Goal: Information Seeking & Learning: Compare options

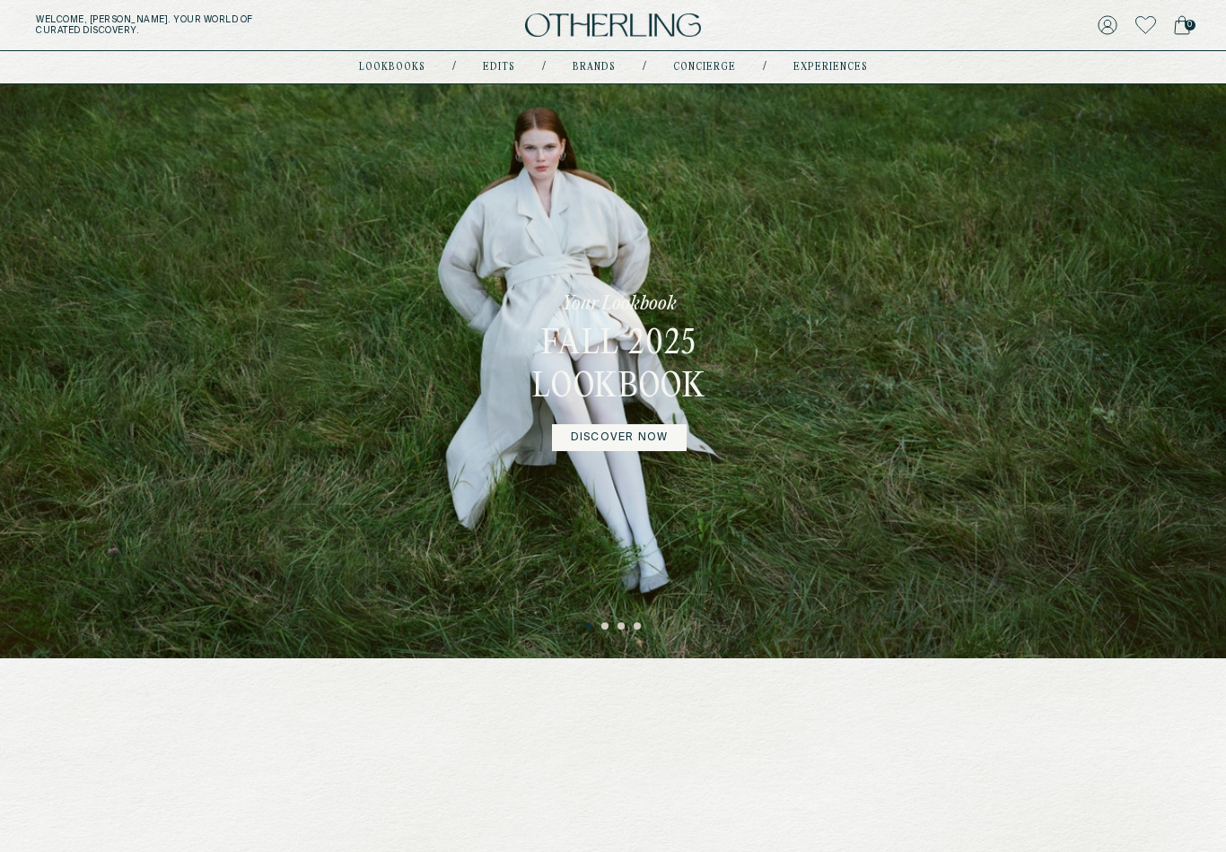
click at [607, 450] on link "DISCOVER NOW" at bounding box center [619, 437] width 135 height 27
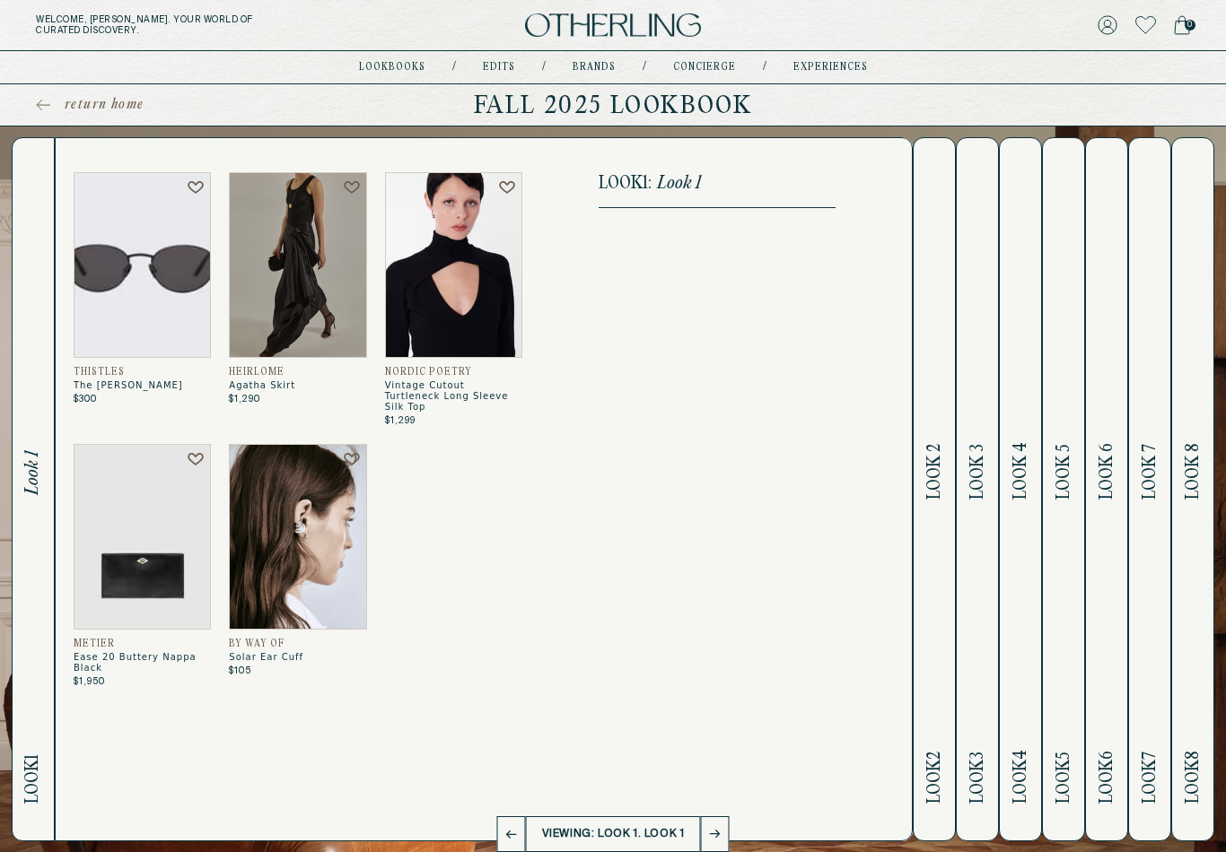
click at [928, 485] on span "Look 2" at bounding box center [934, 472] width 21 height 56
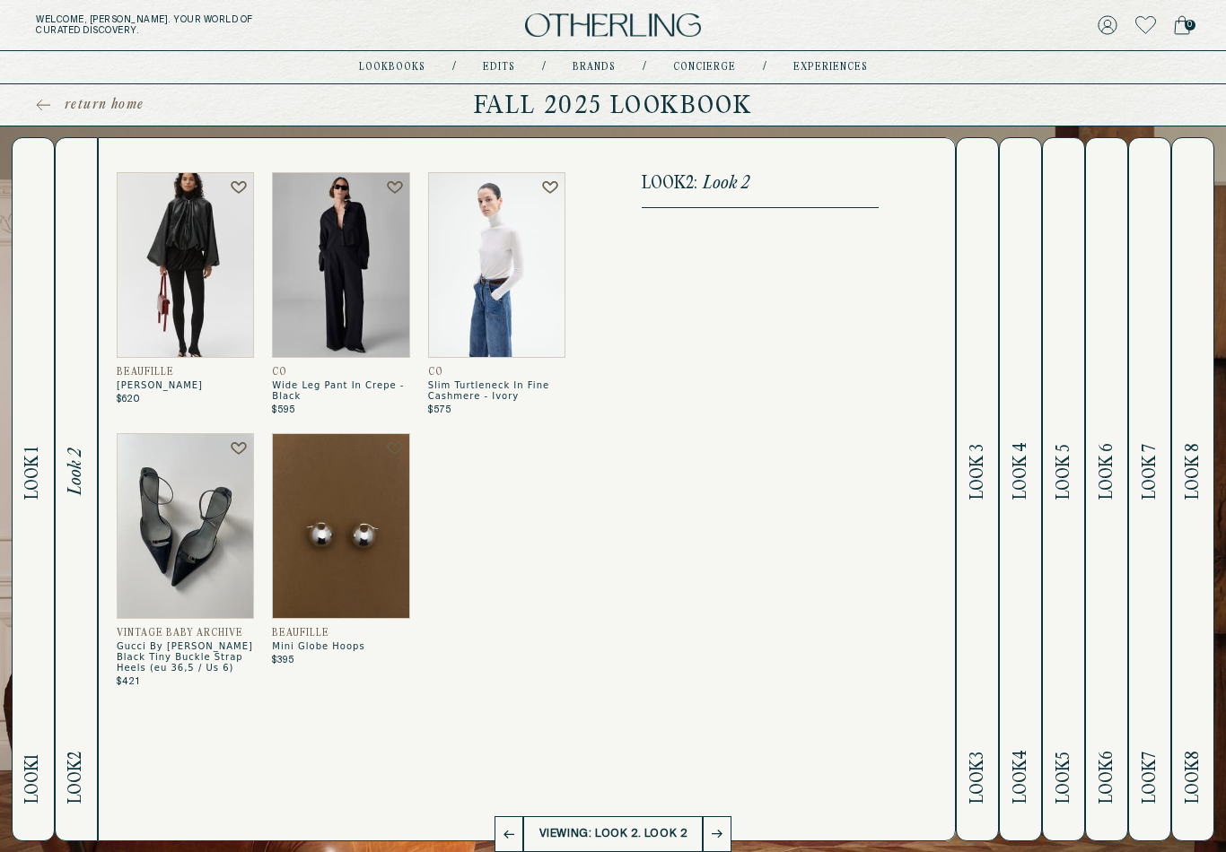
click at [975, 520] on h2 "Look 3 Look 3" at bounding box center [977, 489] width 21 height 703
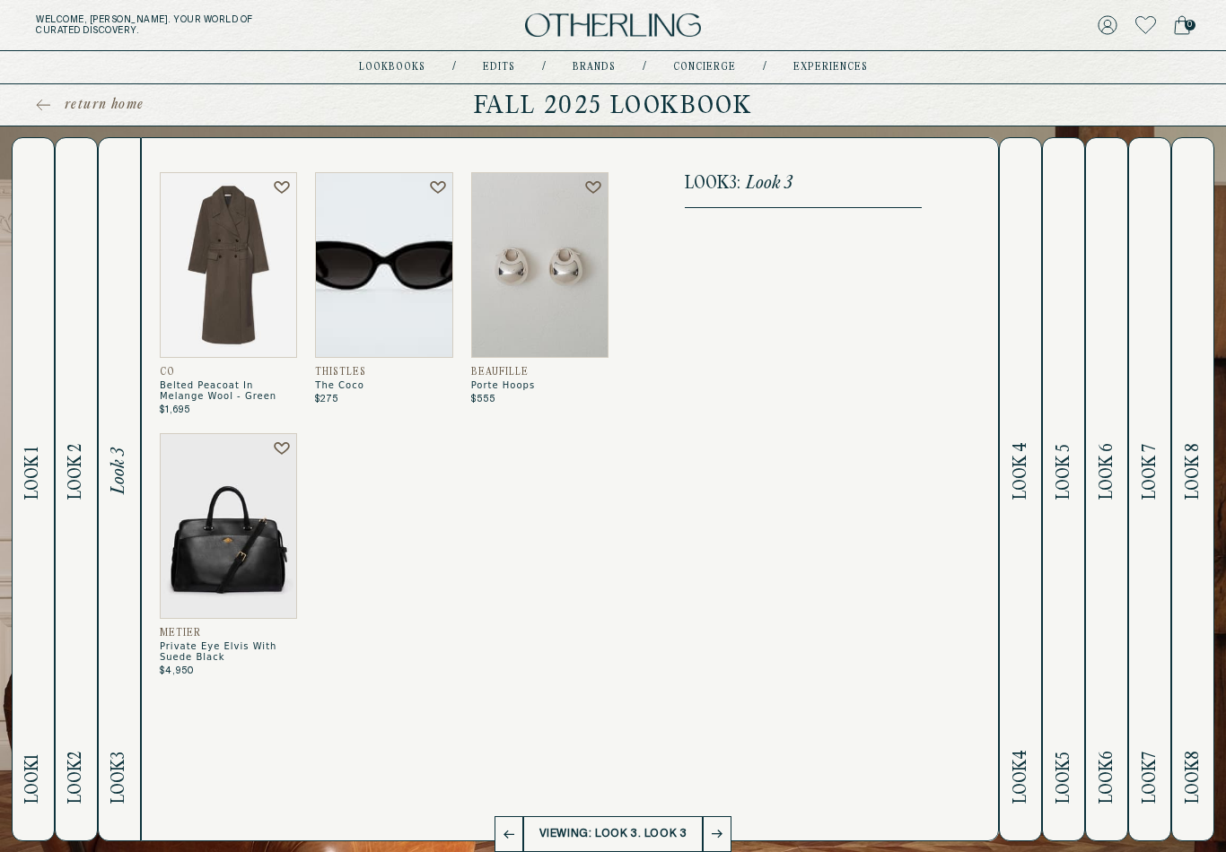
click at [812, 500] on div "Look 3 : Look 3" at bounding box center [803, 489] width 237 height 634
click at [1027, 500] on span "Look 4" at bounding box center [1020, 470] width 21 height 57
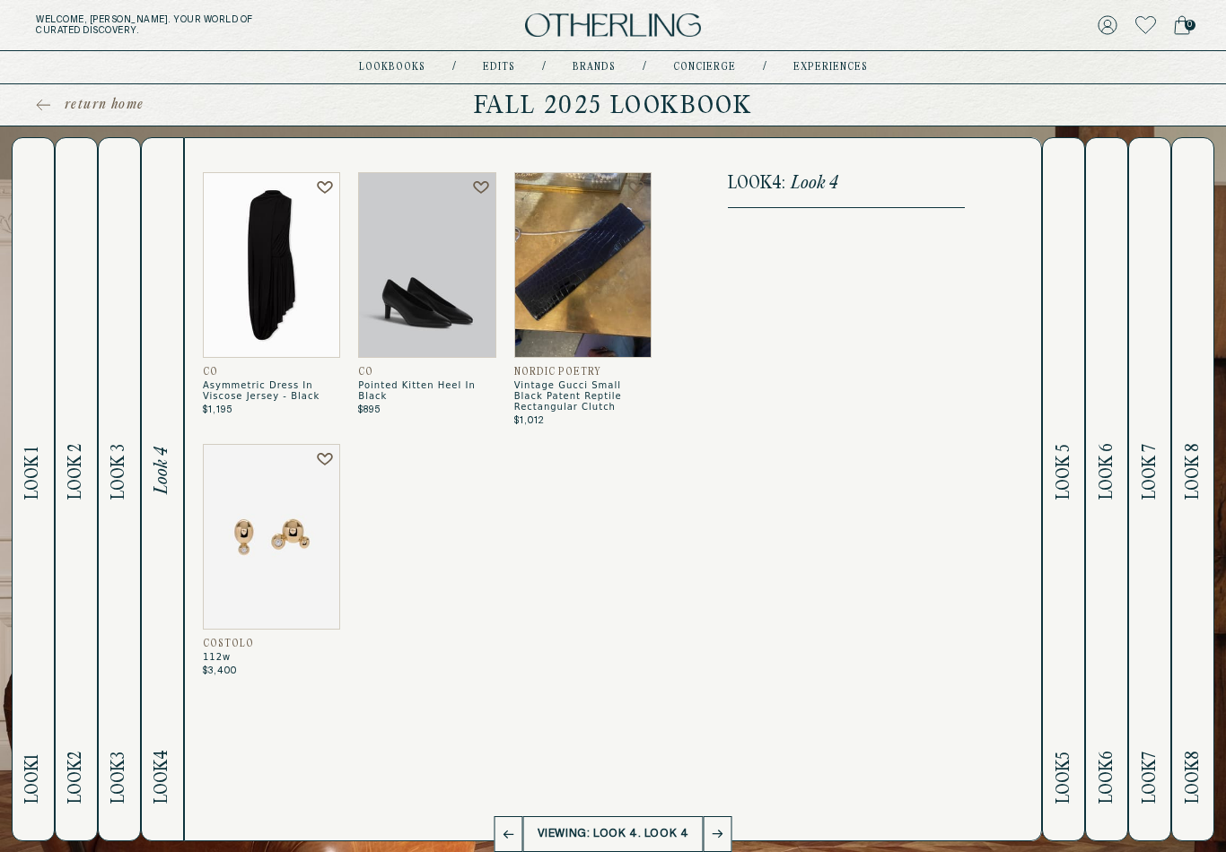
click at [253, 310] on img at bounding box center [271, 265] width 137 height 186
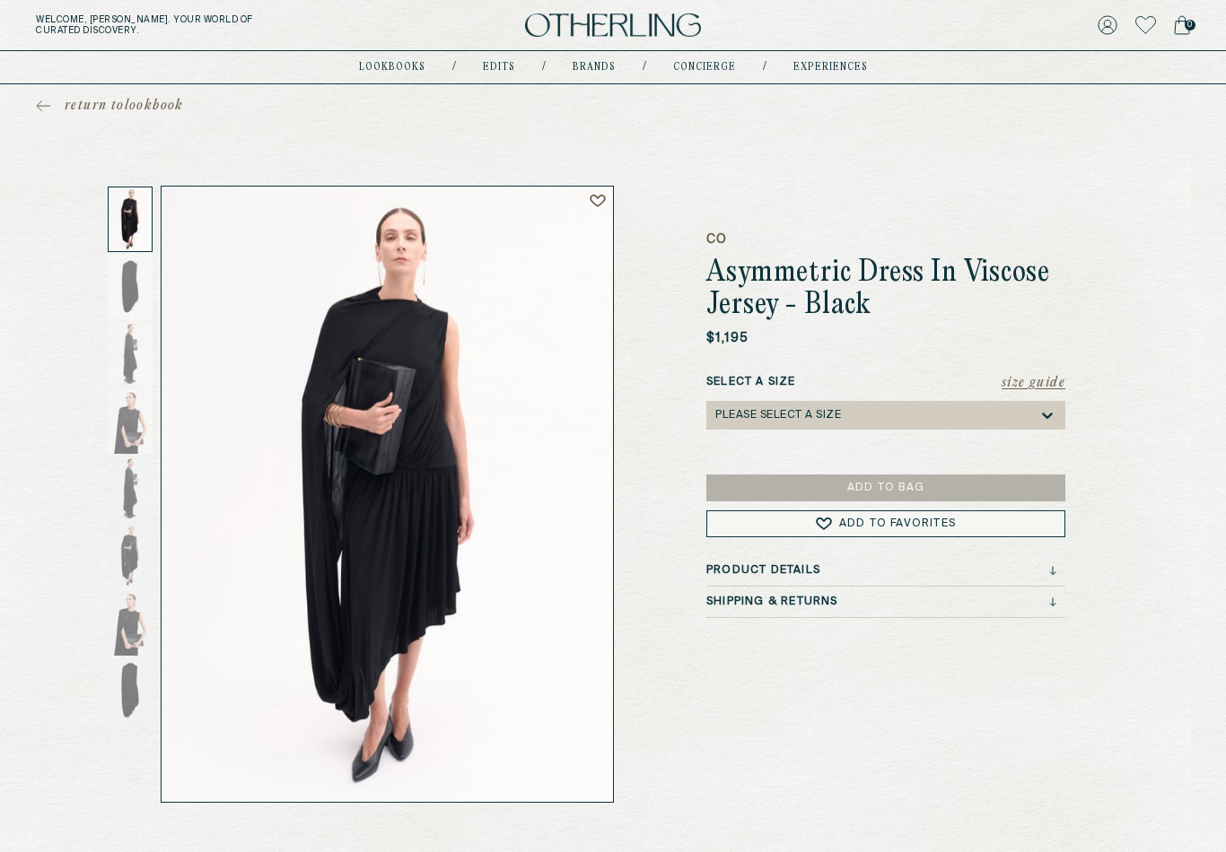
click at [38, 101] on icon at bounding box center [43, 106] width 14 height 13
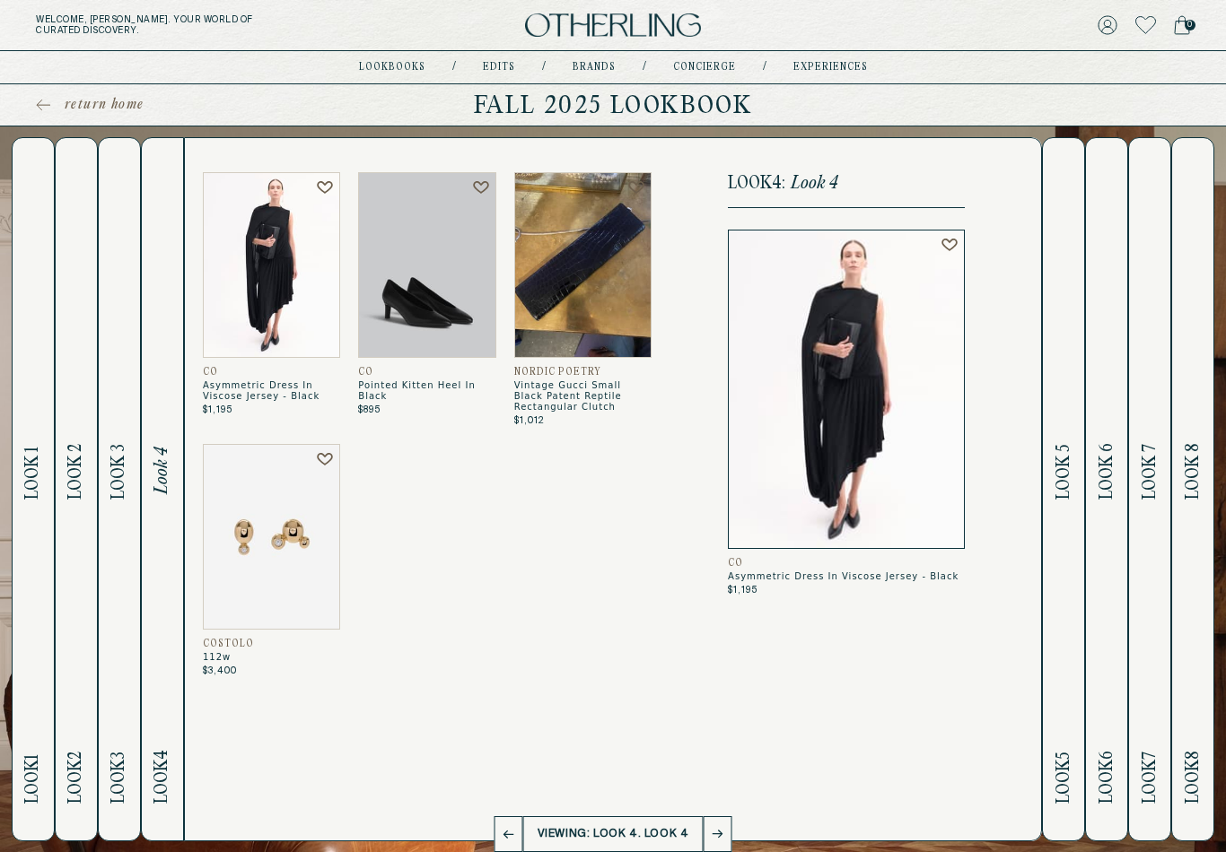
click at [1072, 478] on span "Look 5" at bounding box center [1063, 472] width 21 height 56
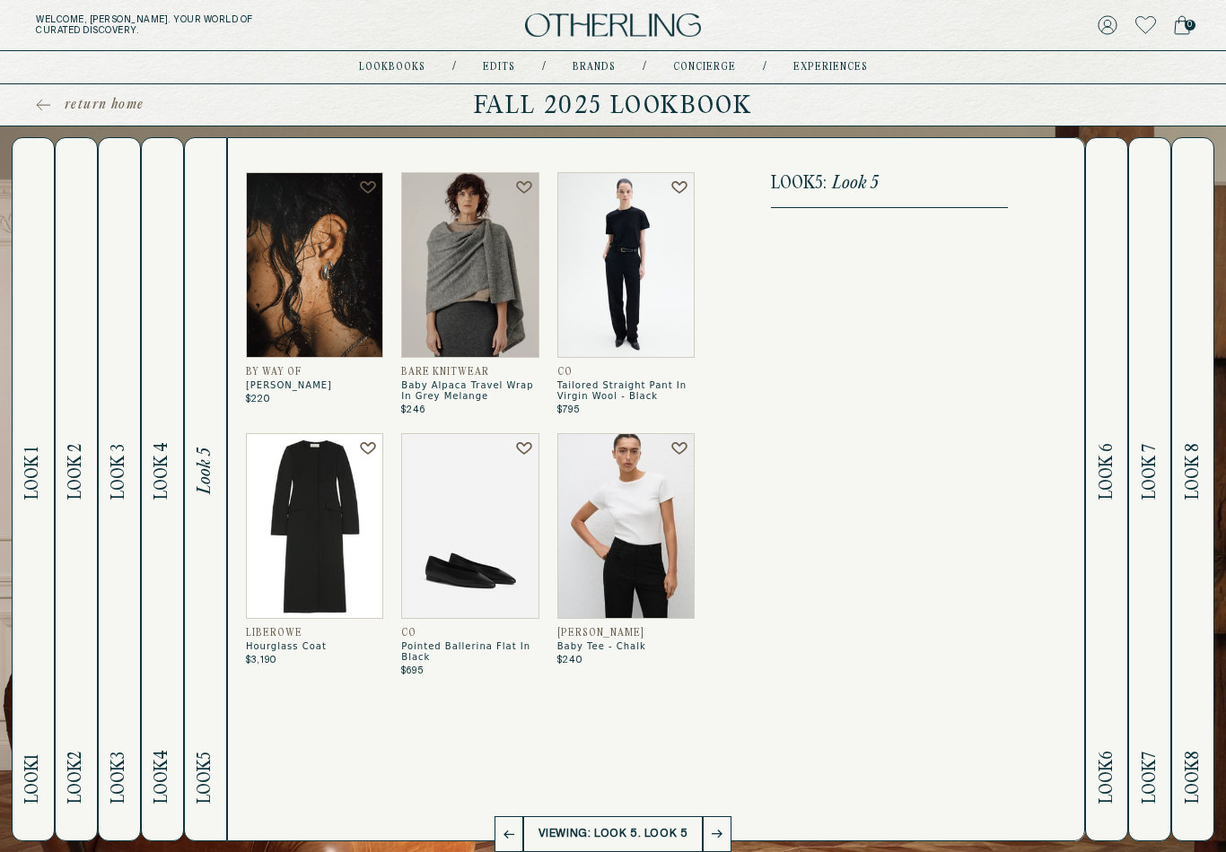
click at [1106, 426] on h2 "Look 6 Look 6" at bounding box center [1107, 489] width 21 height 703
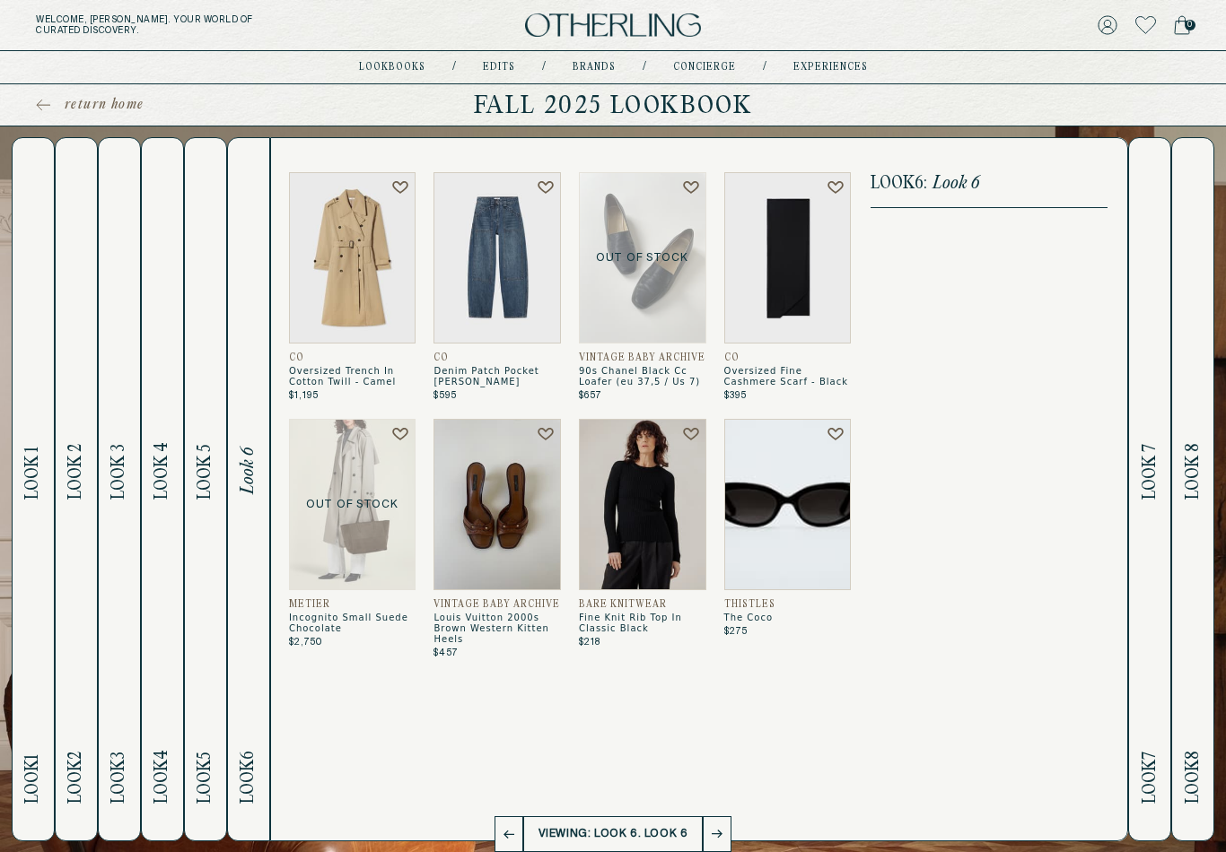
click at [1143, 403] on h2 "Look 7 Look 7" at bounding box center [1150, 489] width 21 height 703
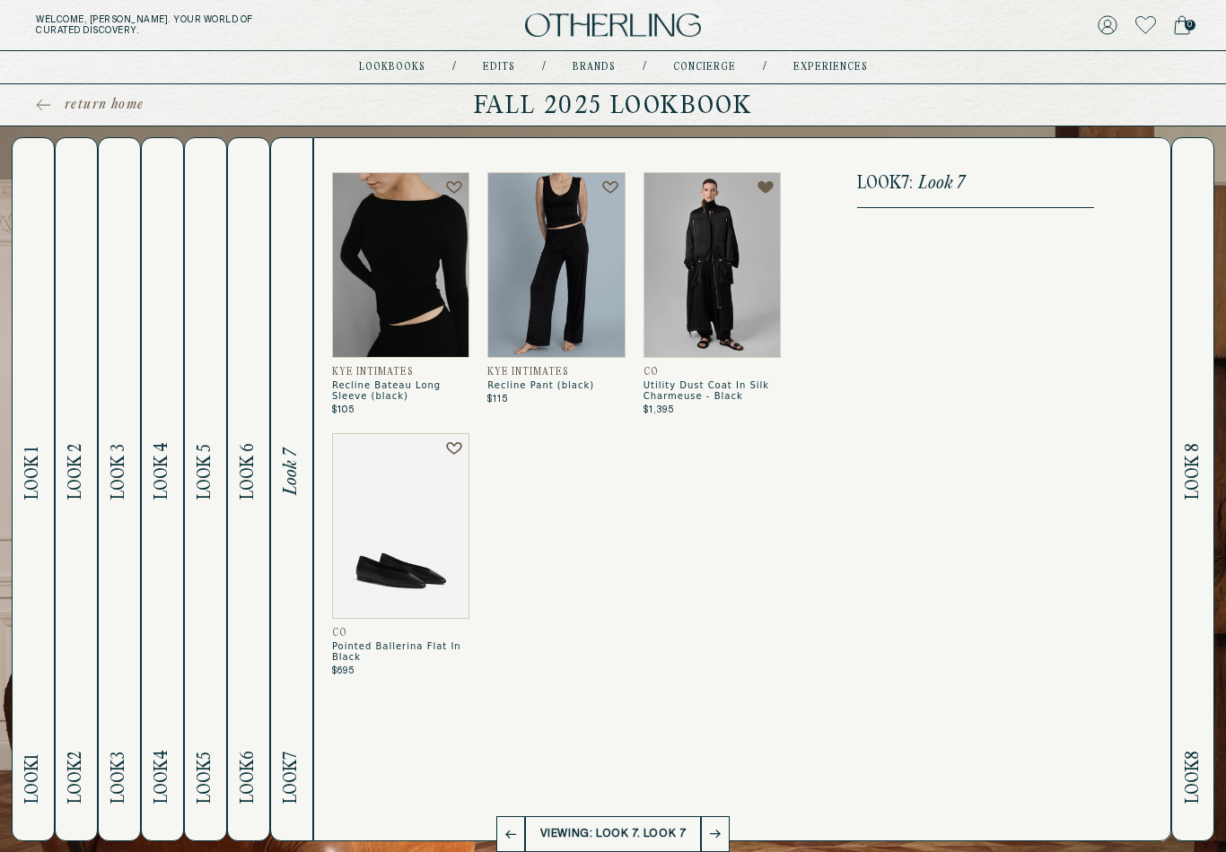
click at [1180, 451] on button "Look 8 Look 8" at bounding box center [1192, 489] width 43 height 704
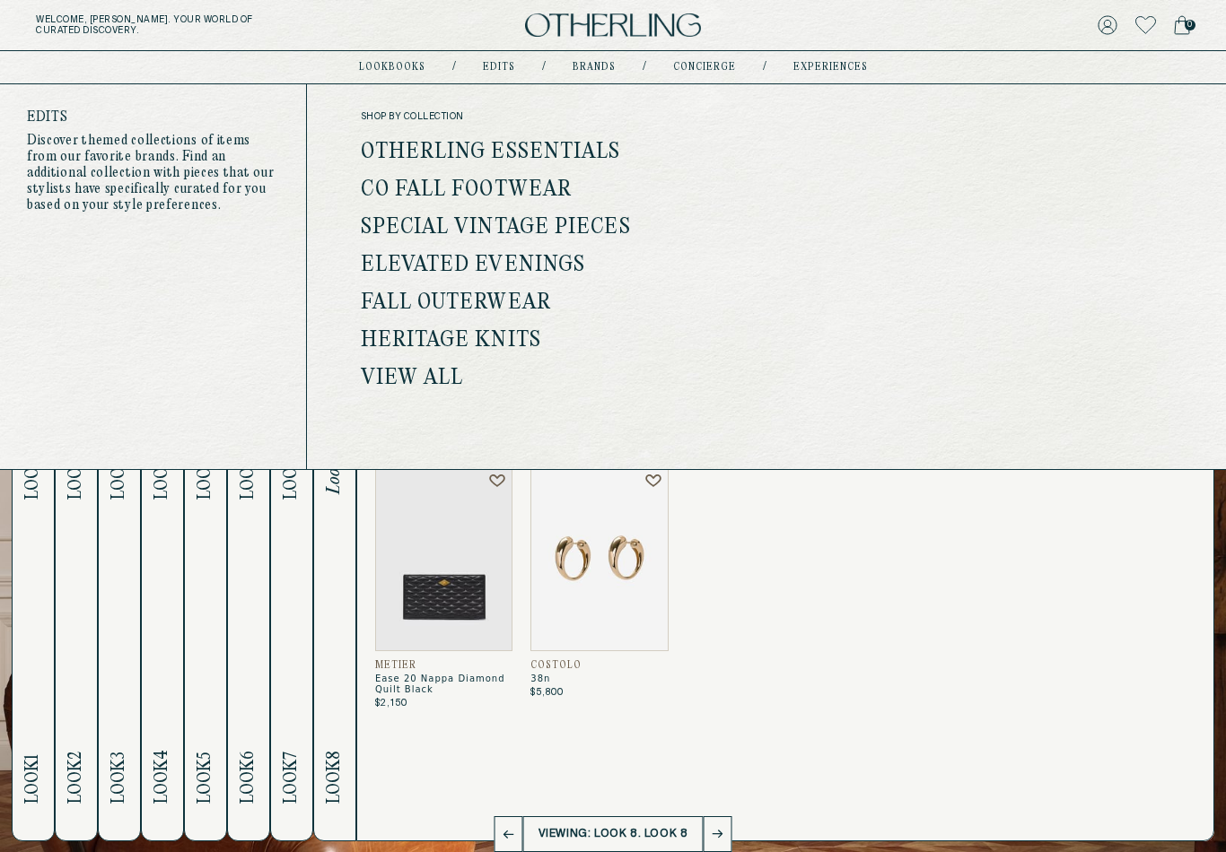
click at [508, 153] on link "Otherling Essentials" at bounding box center [491, 152] width 260 height 23
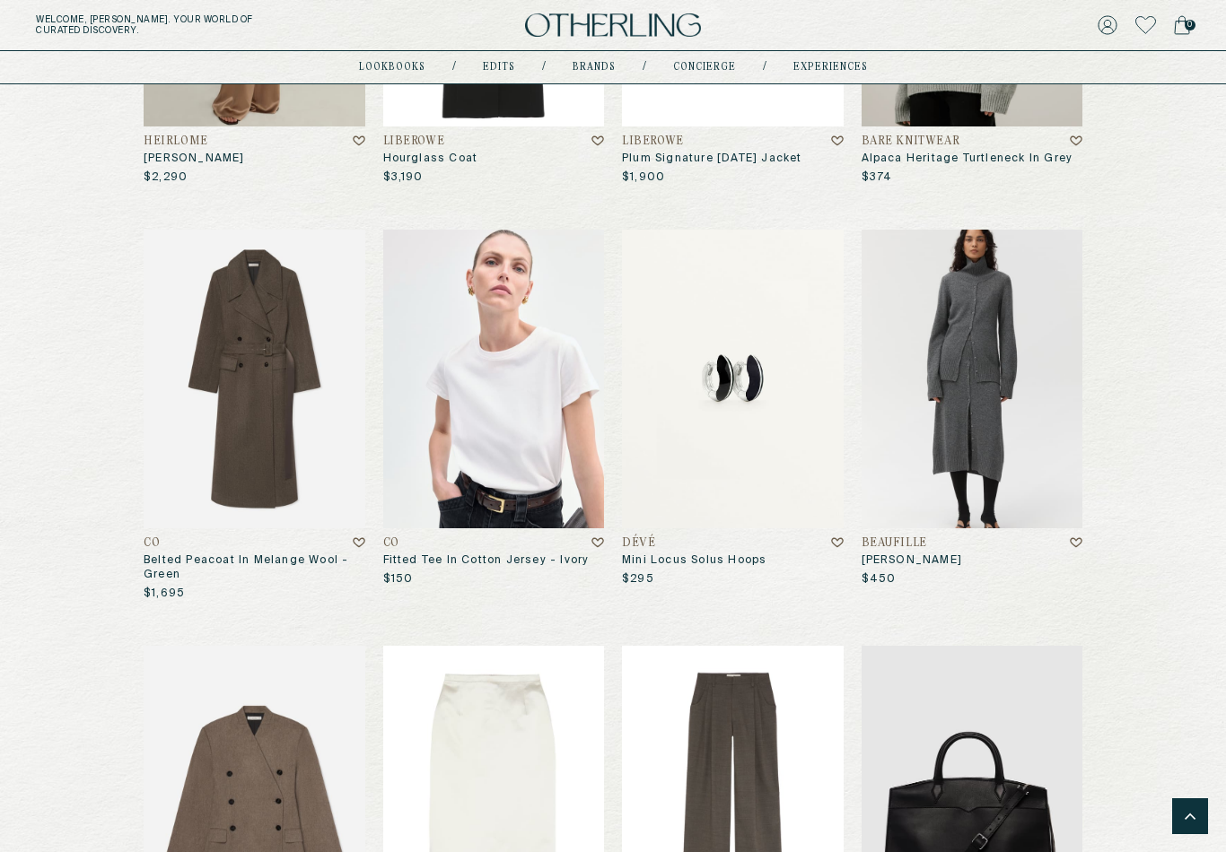
scroll to position [1212, 0]
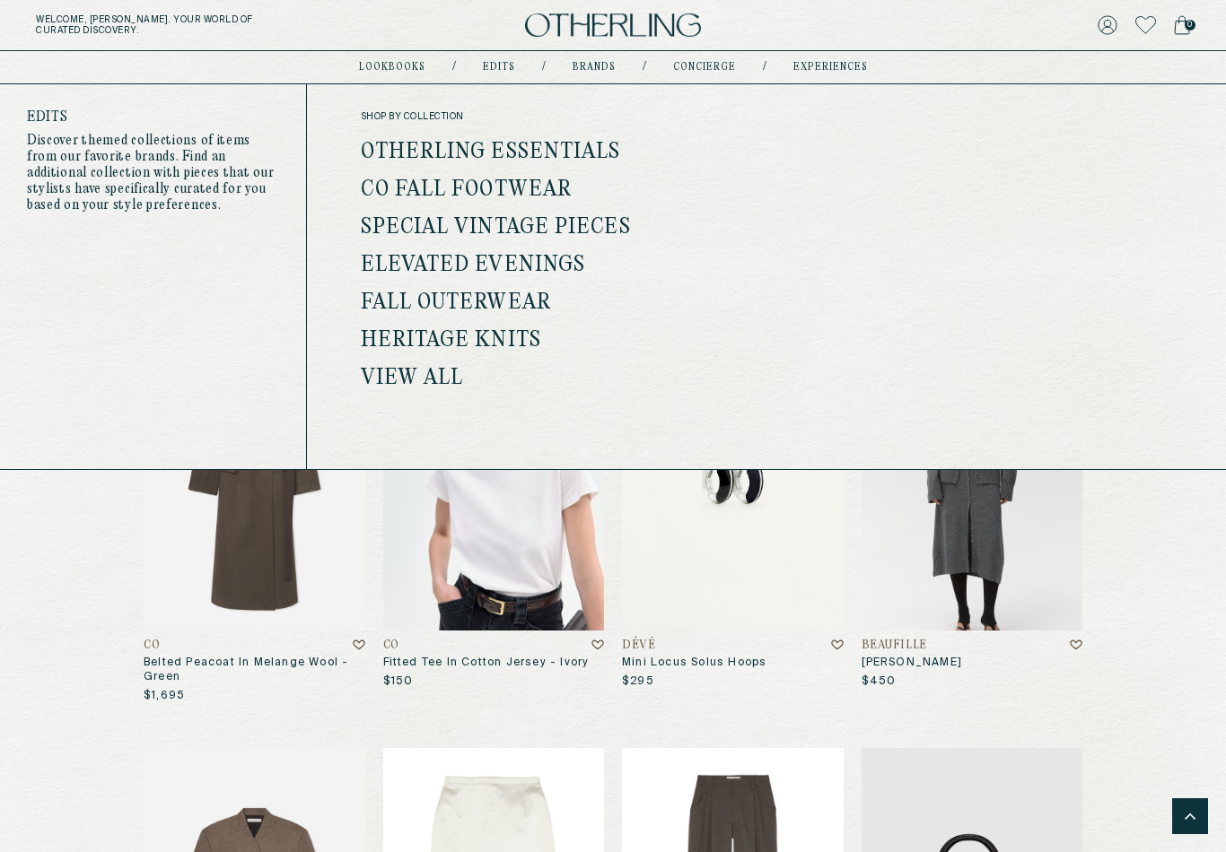
click at [468, 307] on link "Fall Outerwear" at bounding box center [456, 303] width 190 height 23
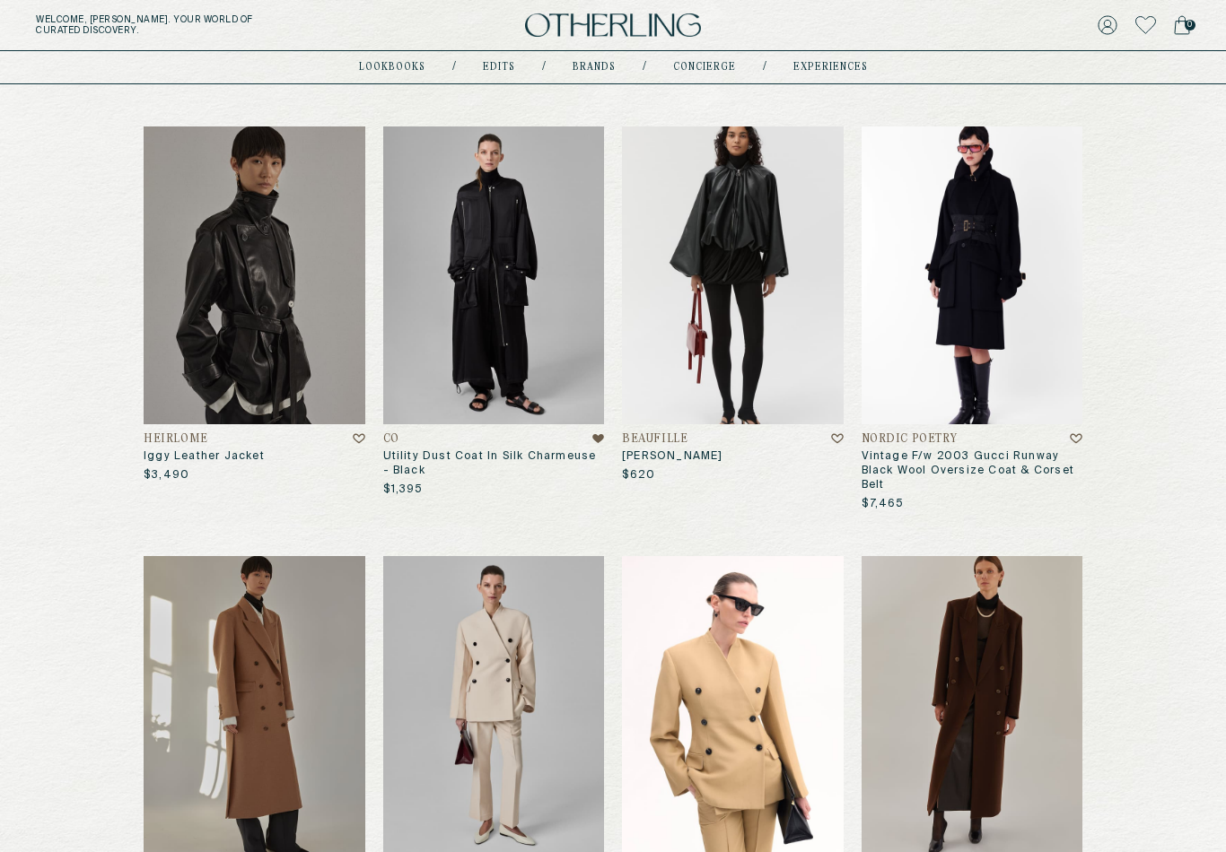
scroll to position [1231, 0]
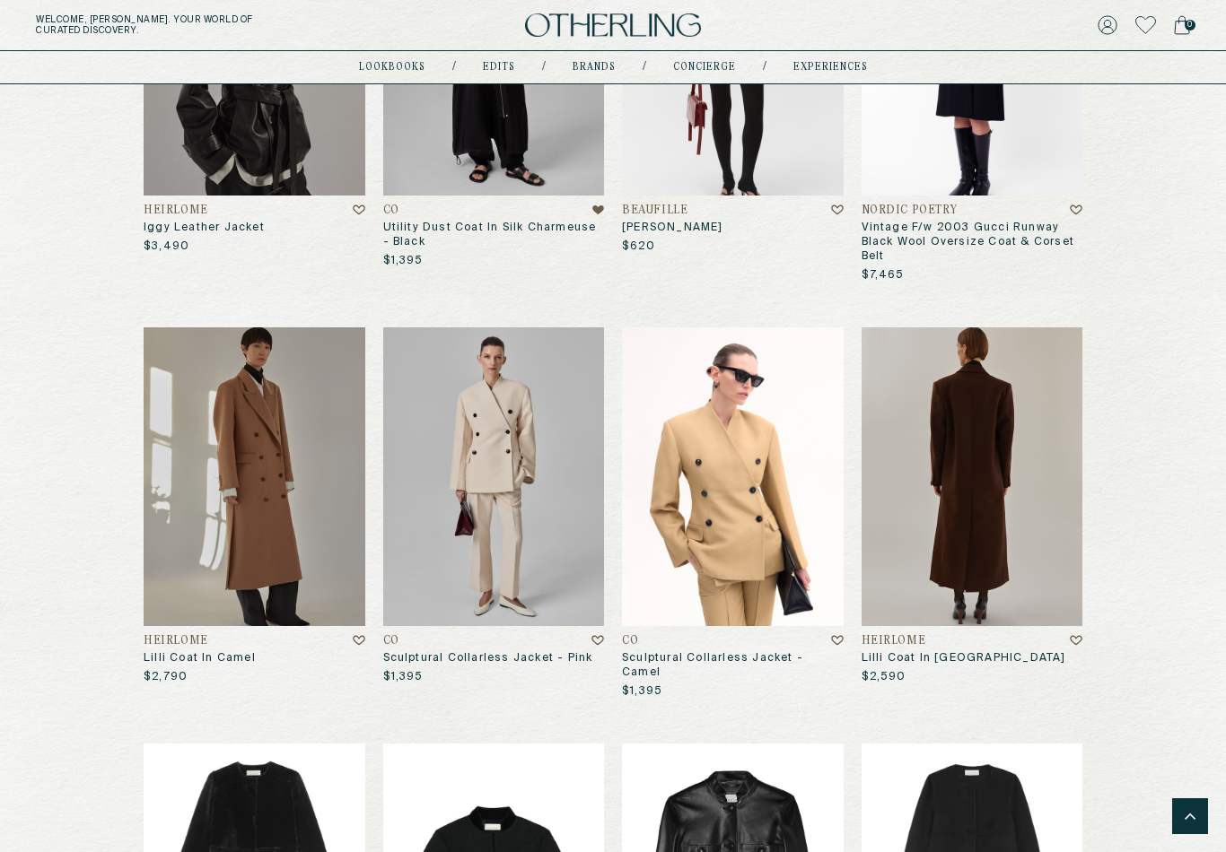
click at [988, 559] on img at bounding box center [972, 477] width 222 height 299
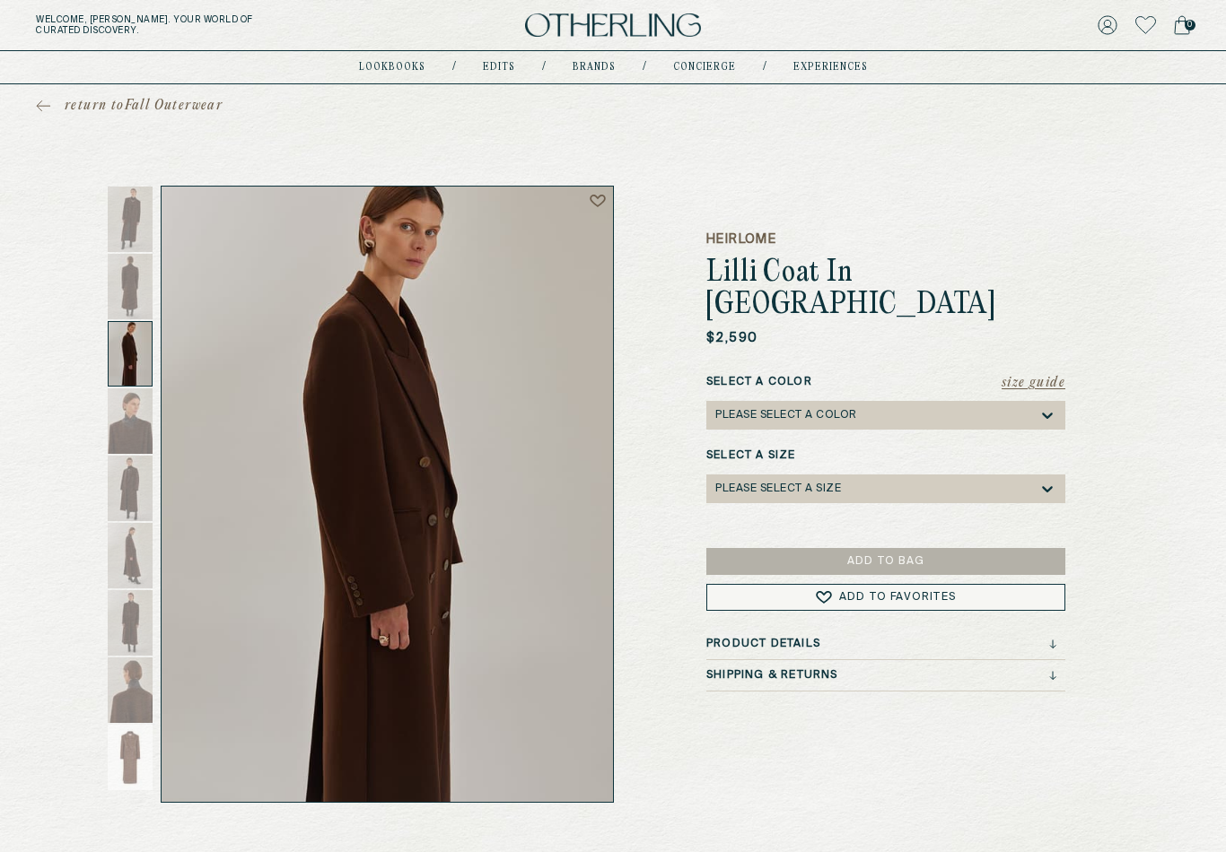
click at [83, 127] on div "return to Fall Outerwear Heirlome Lilli Coat In Cashmere $2,590 Size Guide Sele…" at bounding box center [613, 443] width 1226 height 719
click at [113, 106] on span "return to Fall Outerwear" at bounding box center [144, 106] width 158 height 18
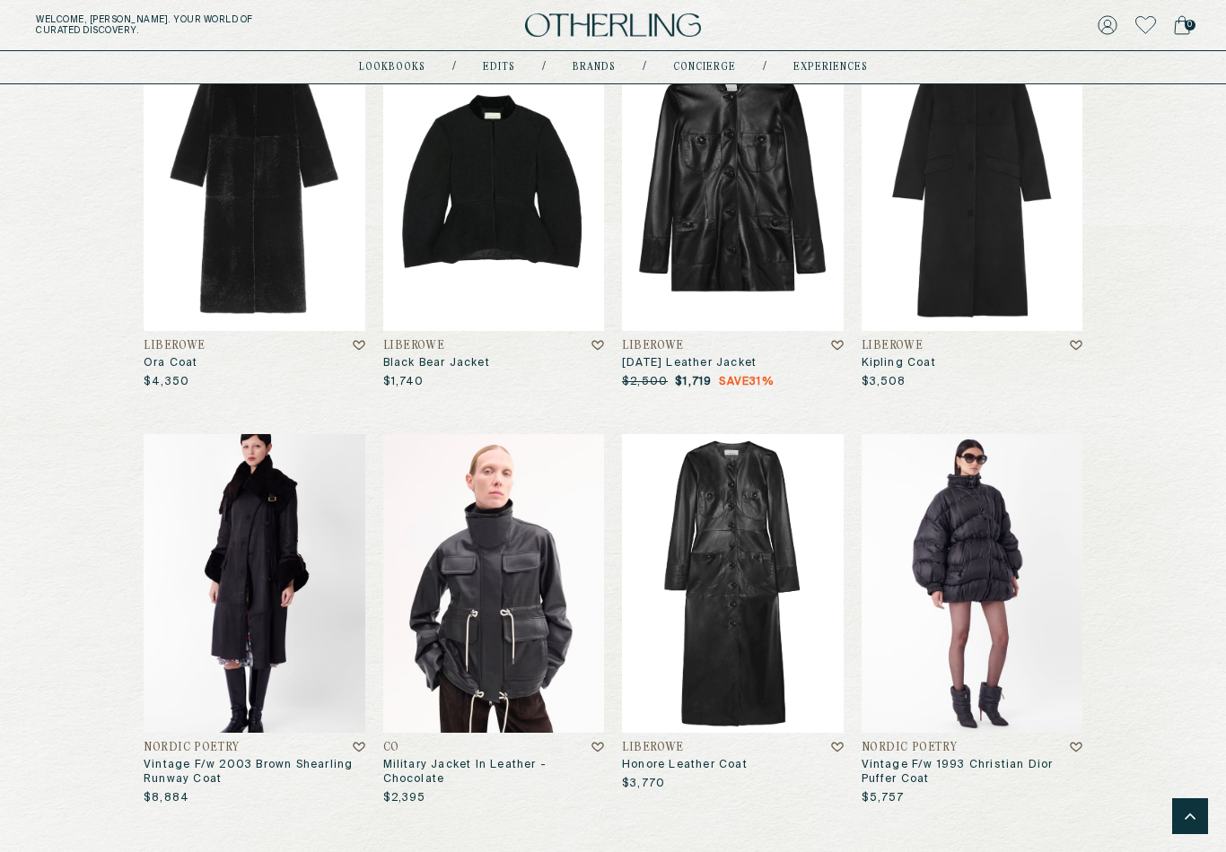
scroll to position [1980, 0]
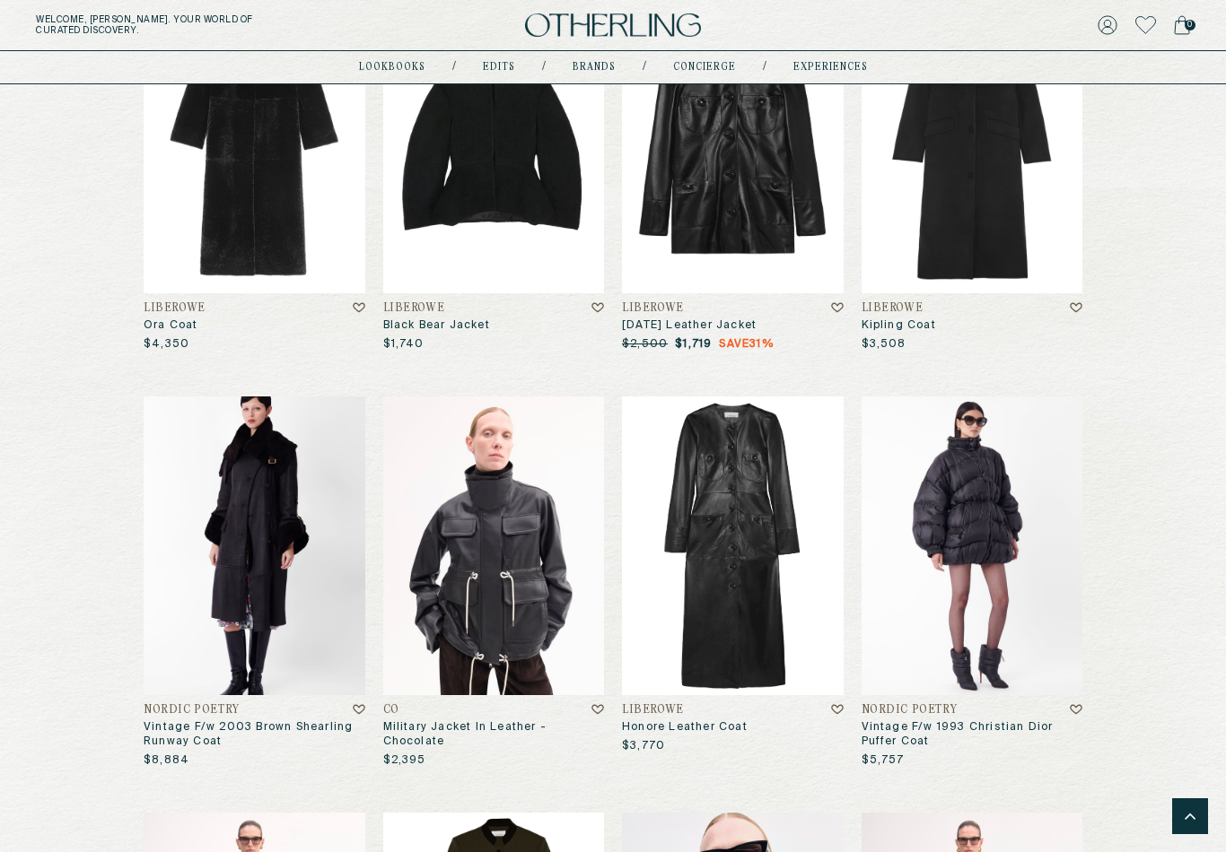
click at [256, 544] on img at bounding box center [255, 546] width 222 height 299
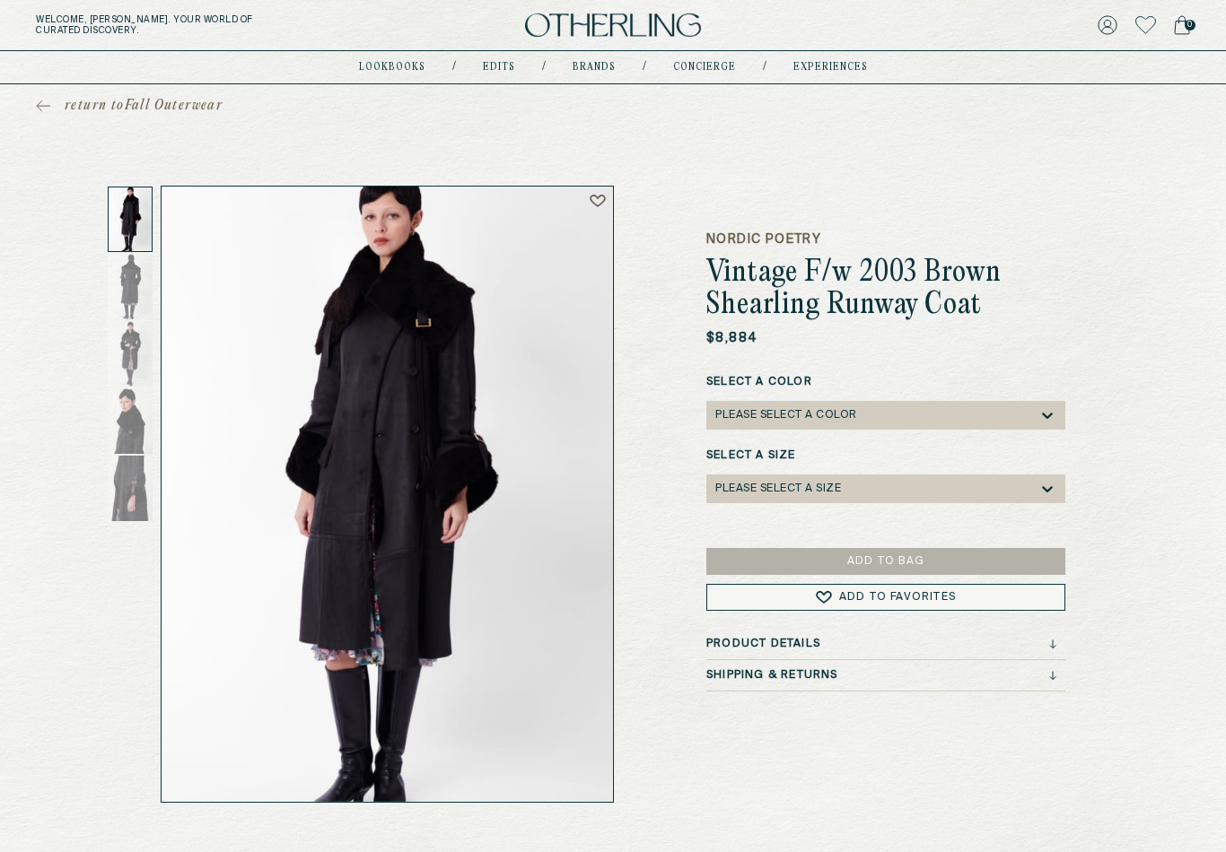
click at [1042, 638] on div "Product Details" at bounding box center [881, 644] width 350 height 13
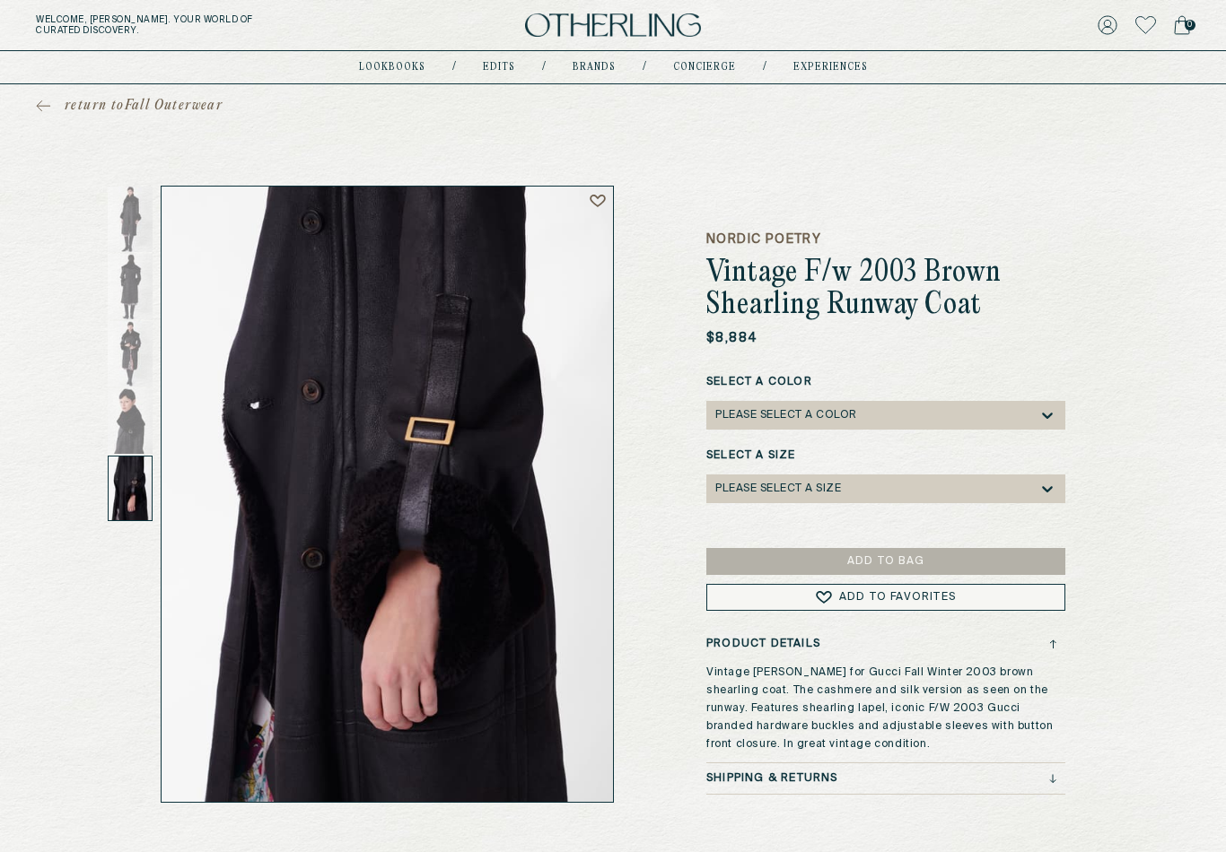
click at [145, 113] on span "return to Fall Outerwear" at bounding box center [144, 106] width 158 height 18
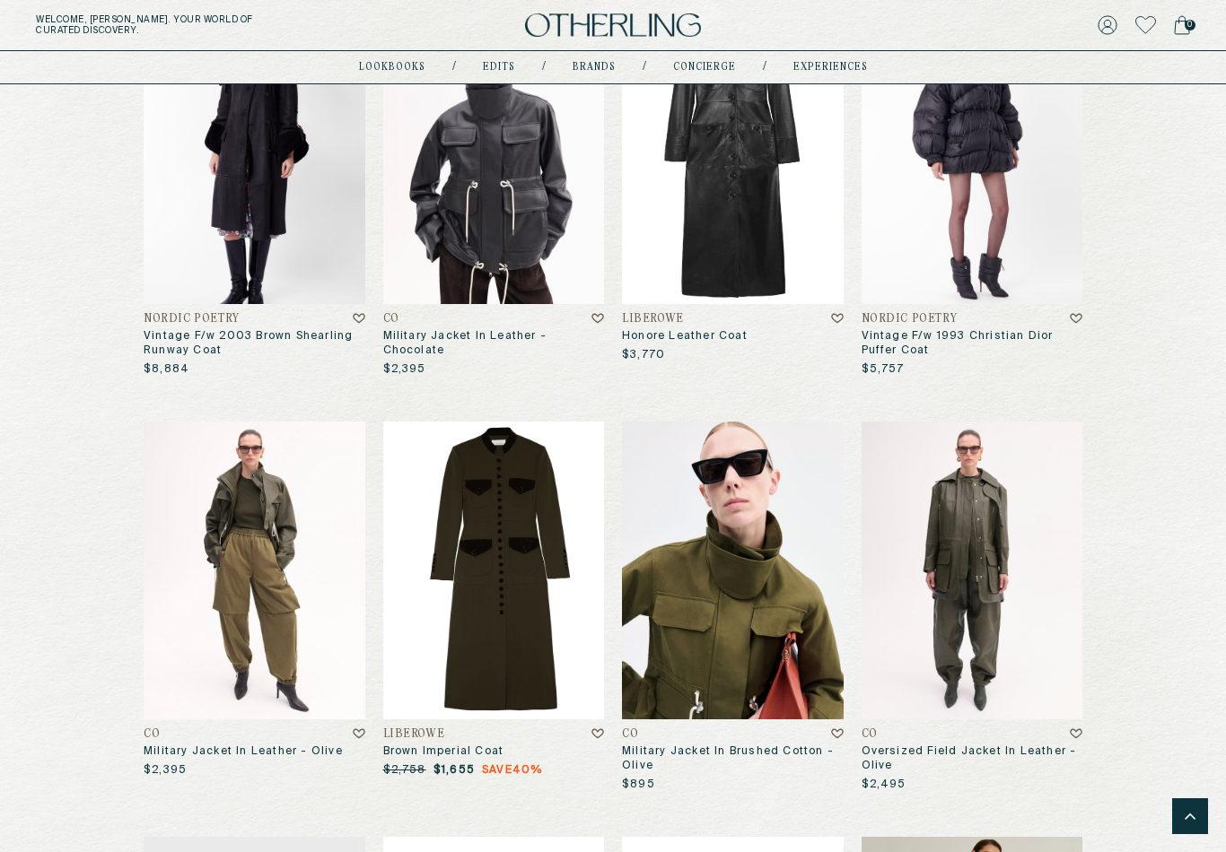
scroll to position [2373, 0]
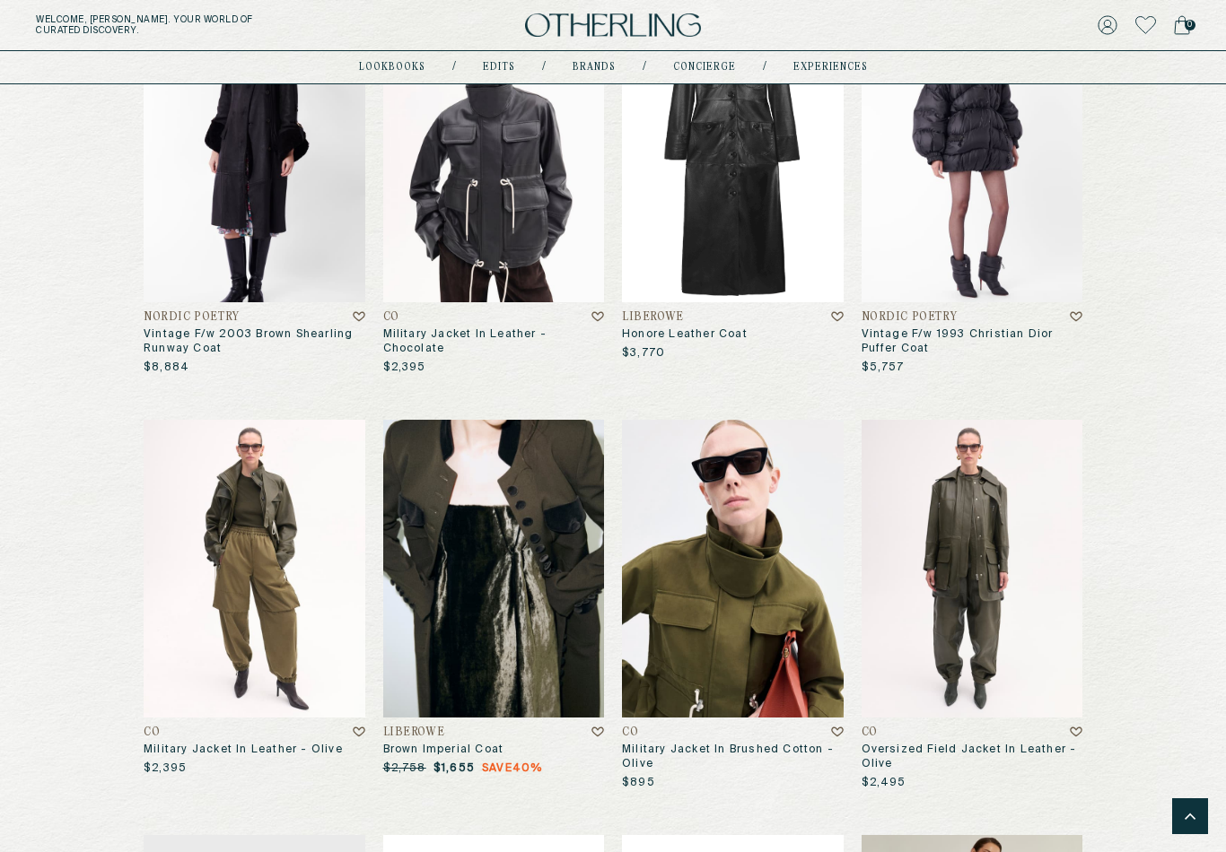
click at [482, 625] on img at bounding box center [494, 569] width 222 height 299
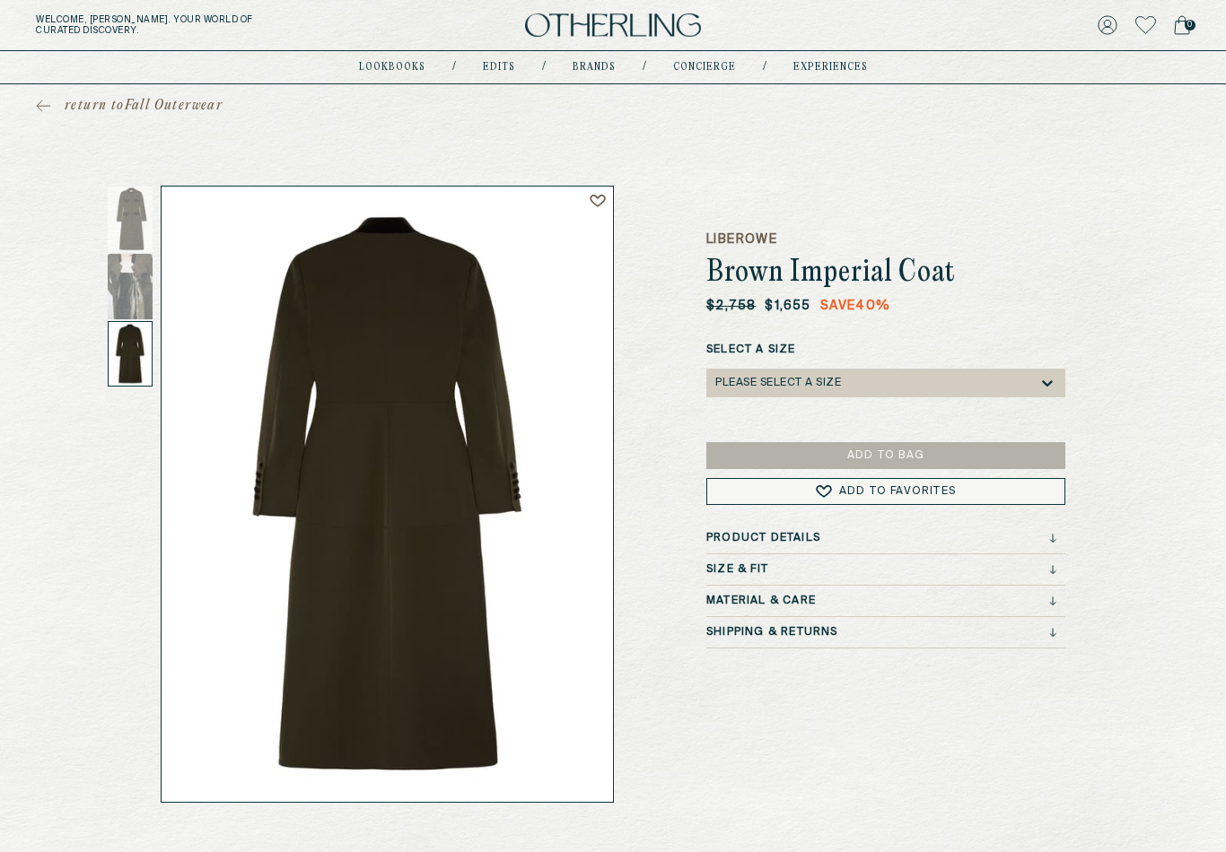
click at [115, 113] on span "return to Fall Outerwear" at bounding box center [144, 106] width 158 height 18
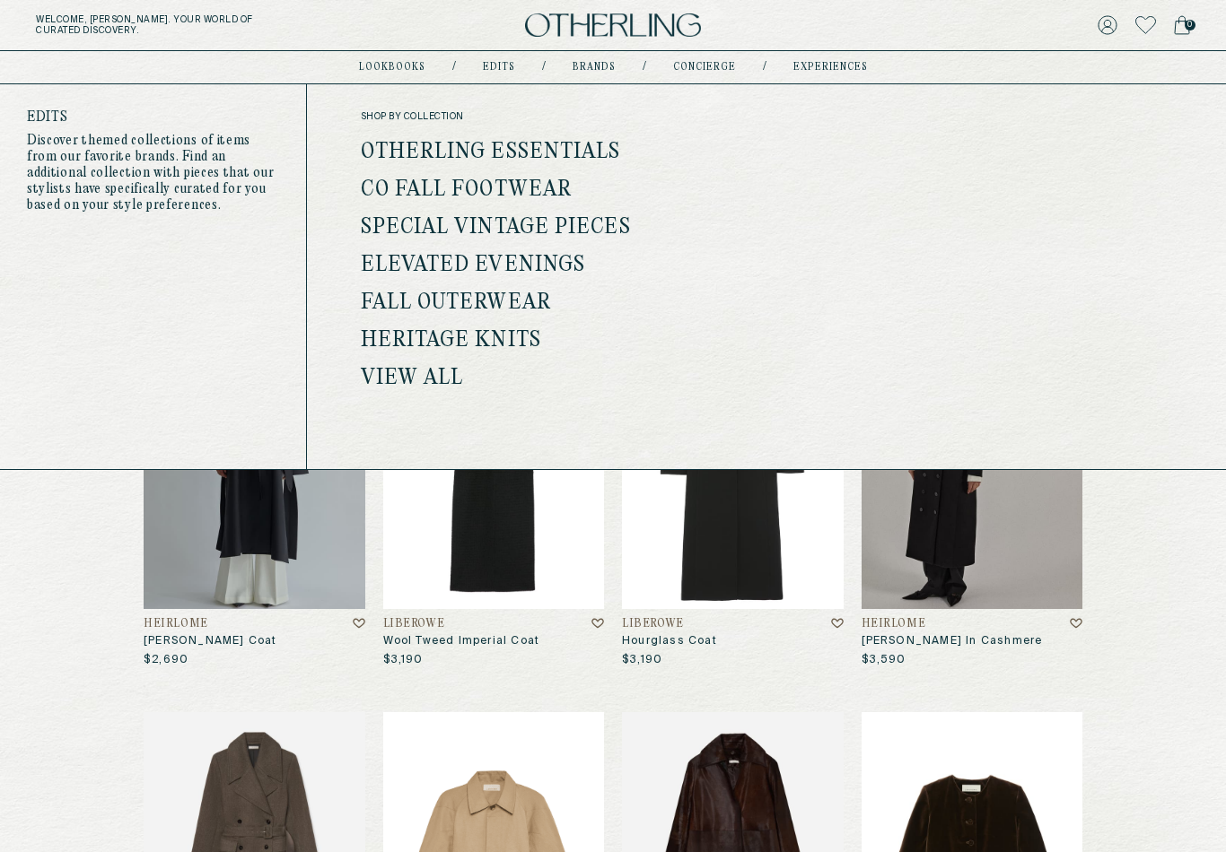
click at [494, 347] on link "Heritage Knits" at bounding box center [451, 340] width 180 height 23
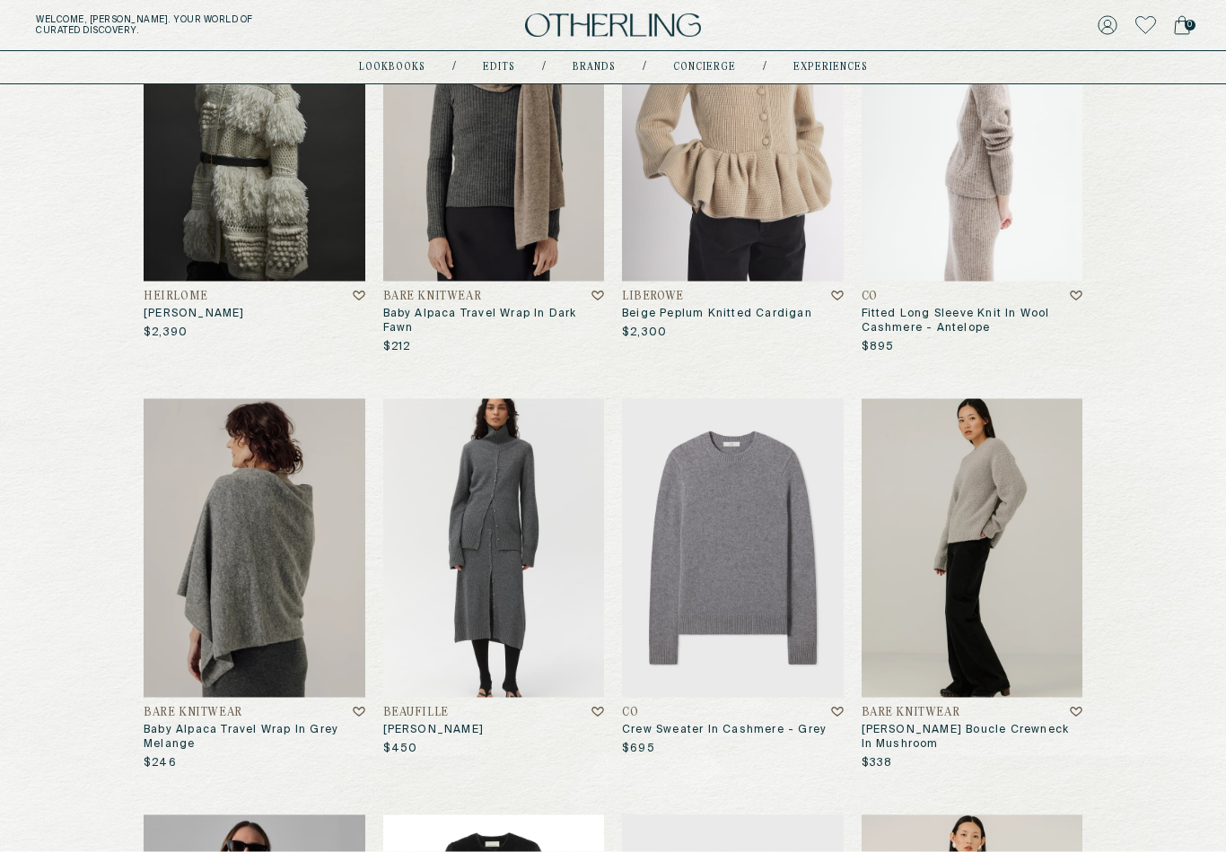
click at [212, 613] on img at bounding box center [255, 548] width 222 height 299
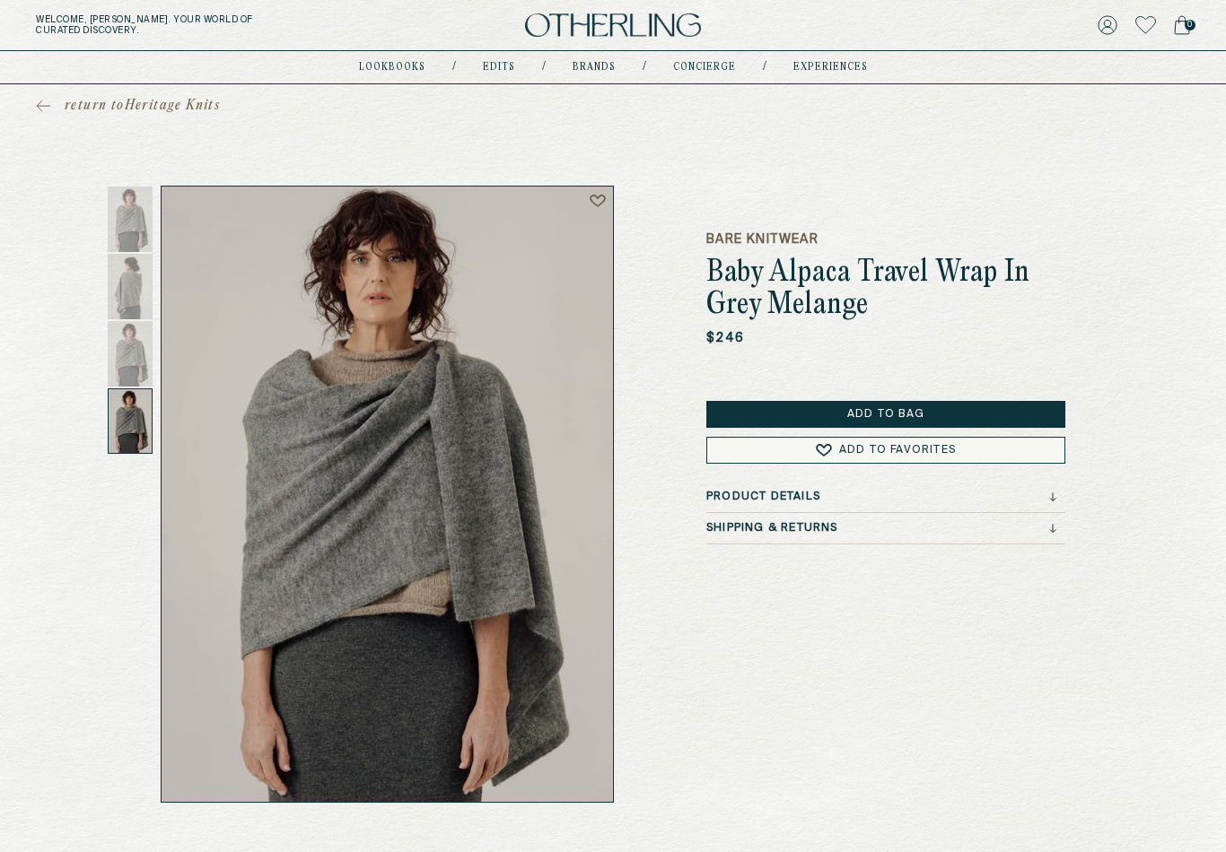
click at [64, 92] on div "return to Heritage Knits" at bounding box center [613, 105] width 1226 height 42
click at [44, 109] on icon at bounding box center [43, 106] width 14 height 13
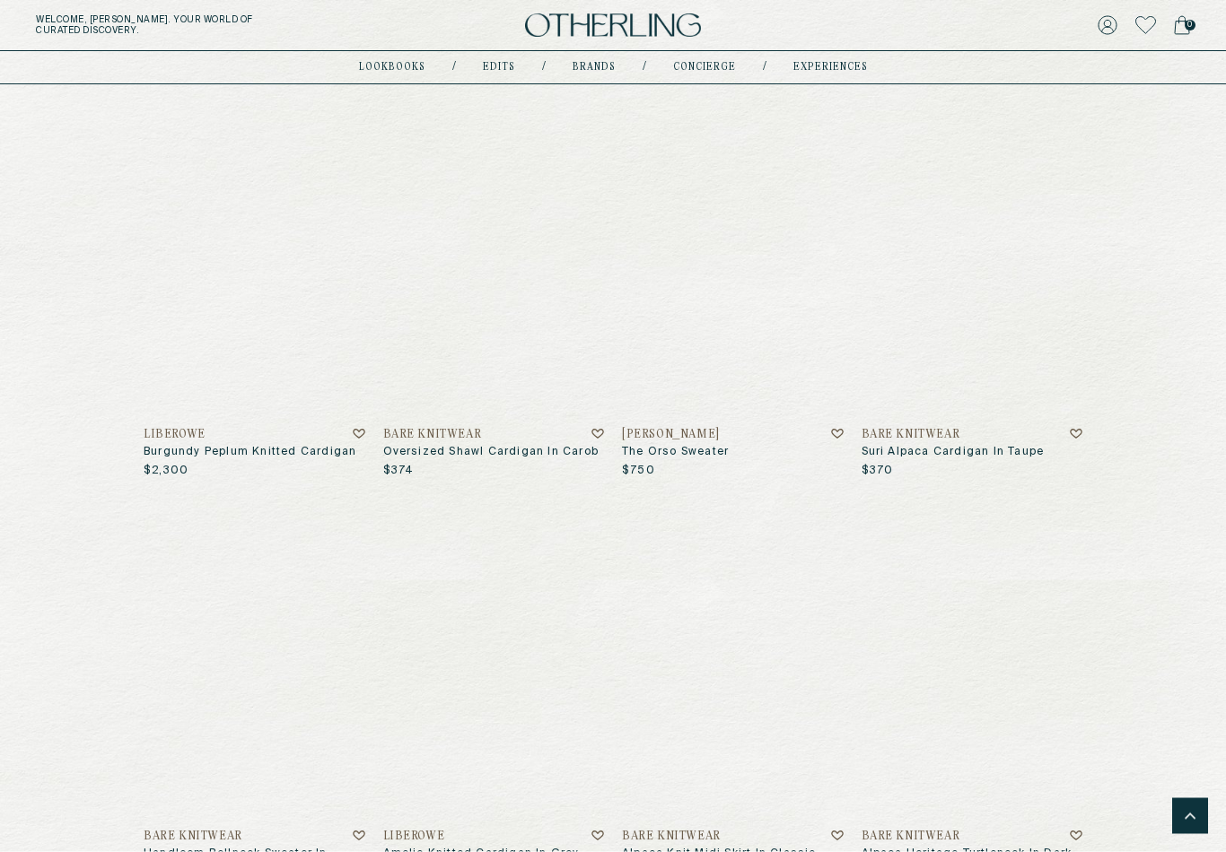
scroll to position [2679, 0]
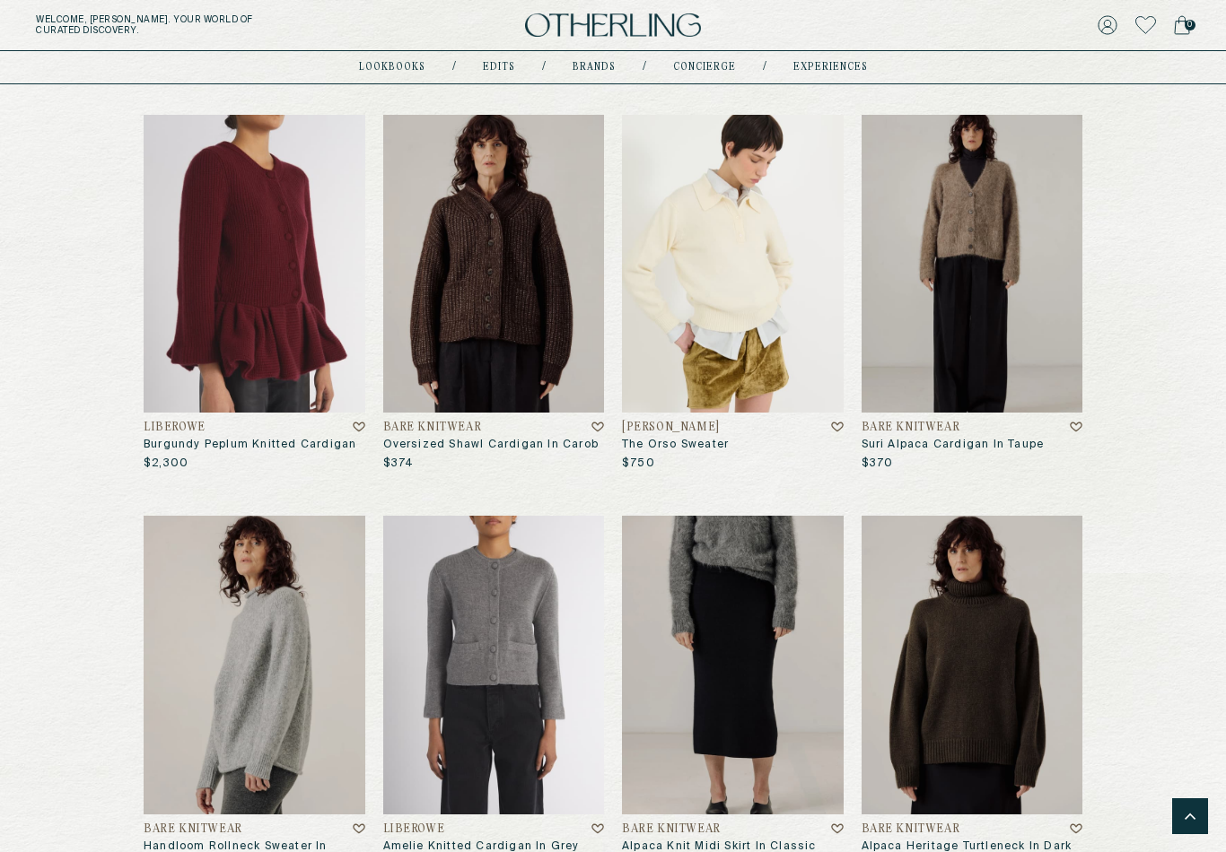
click at [266, 674] on img at bounding box center [255, 665] width 222 height 299
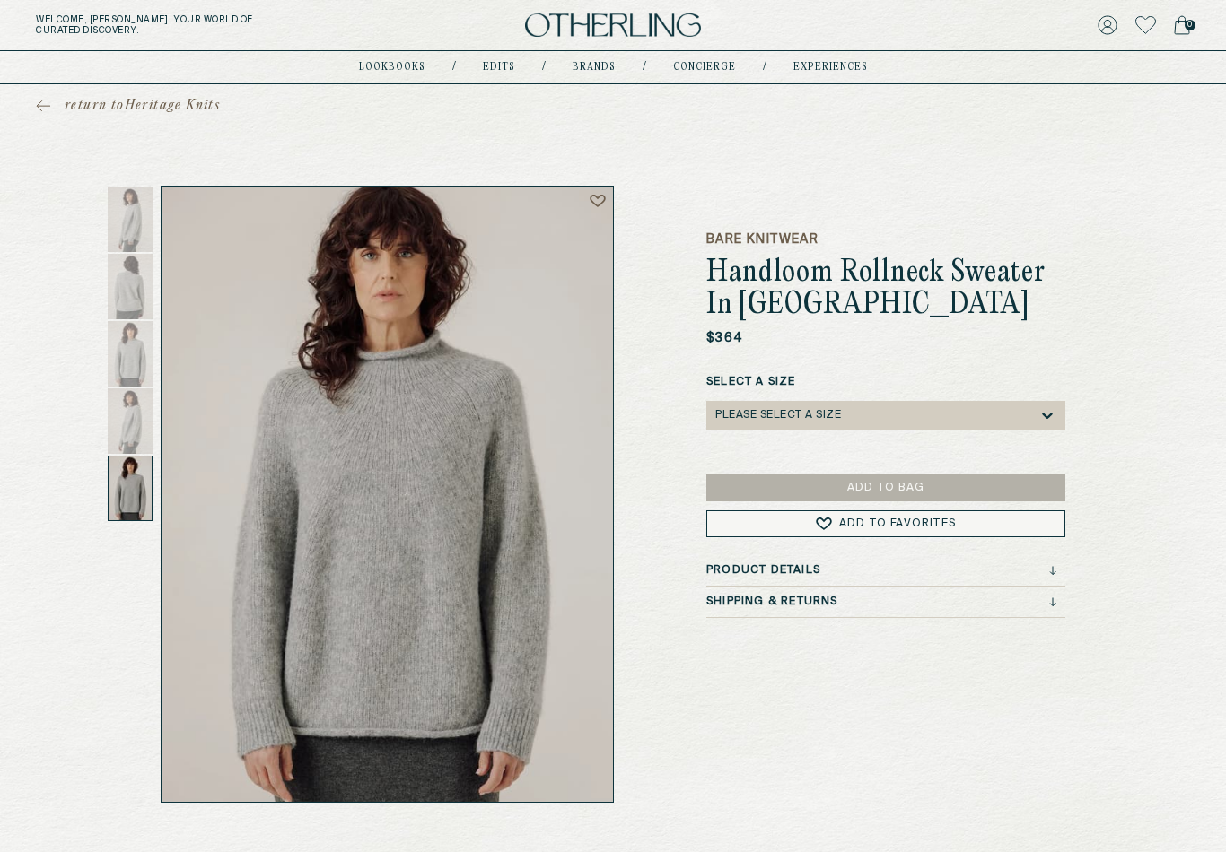
click at [50, 114] on link "return to Heritage Knits" at bounding box center [128, 106] width 184 height 18
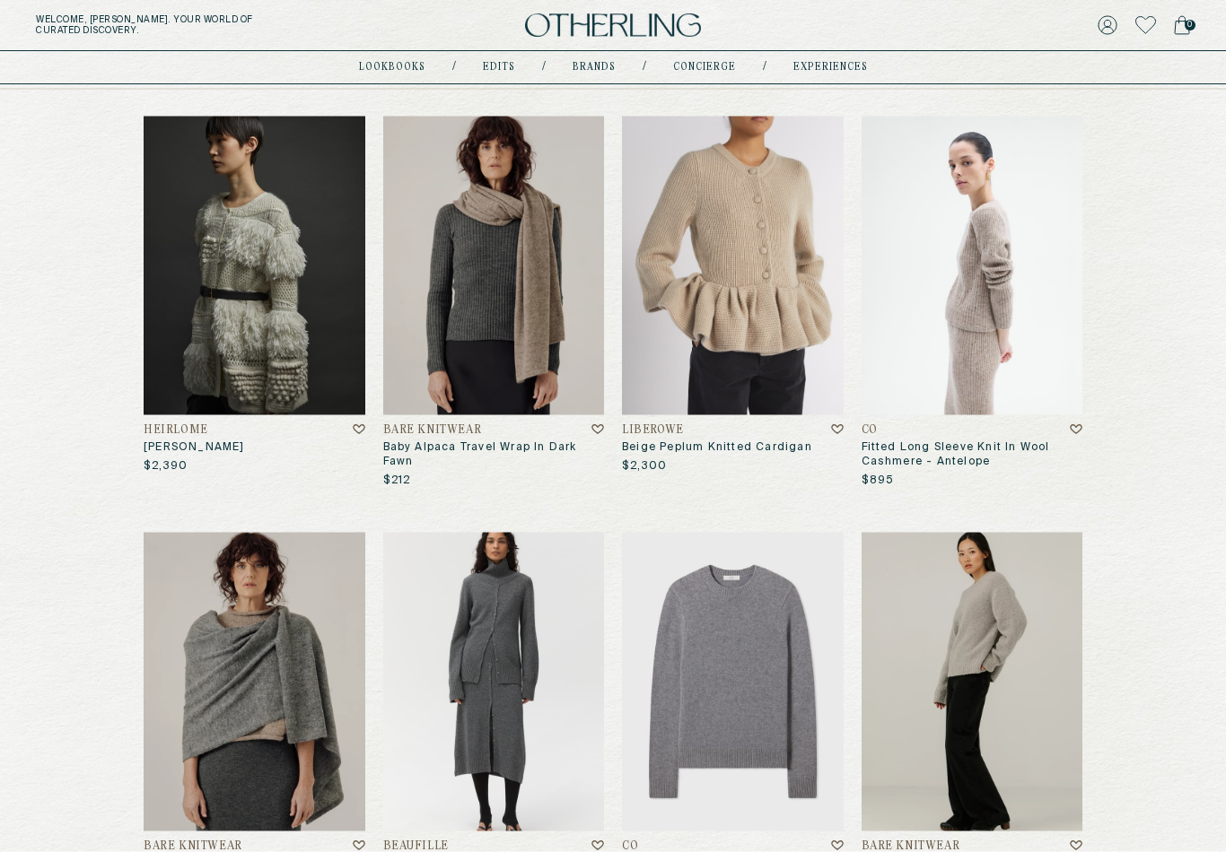
click at [268, 313] on img at bounding box center [255, 266] width 222 height 299
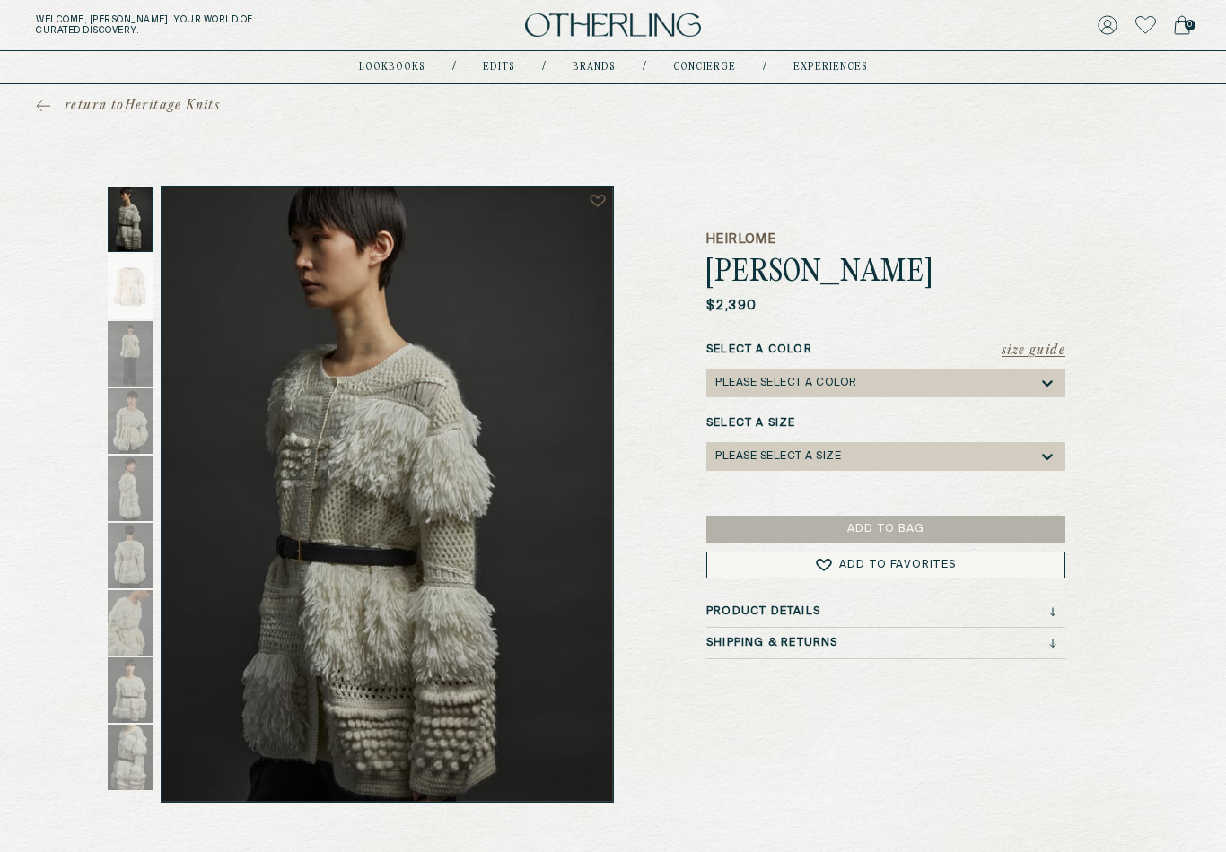
click at [85, 108] on span "return to Heritage Knits" at bounding box center [142, 106] width 155 height 18
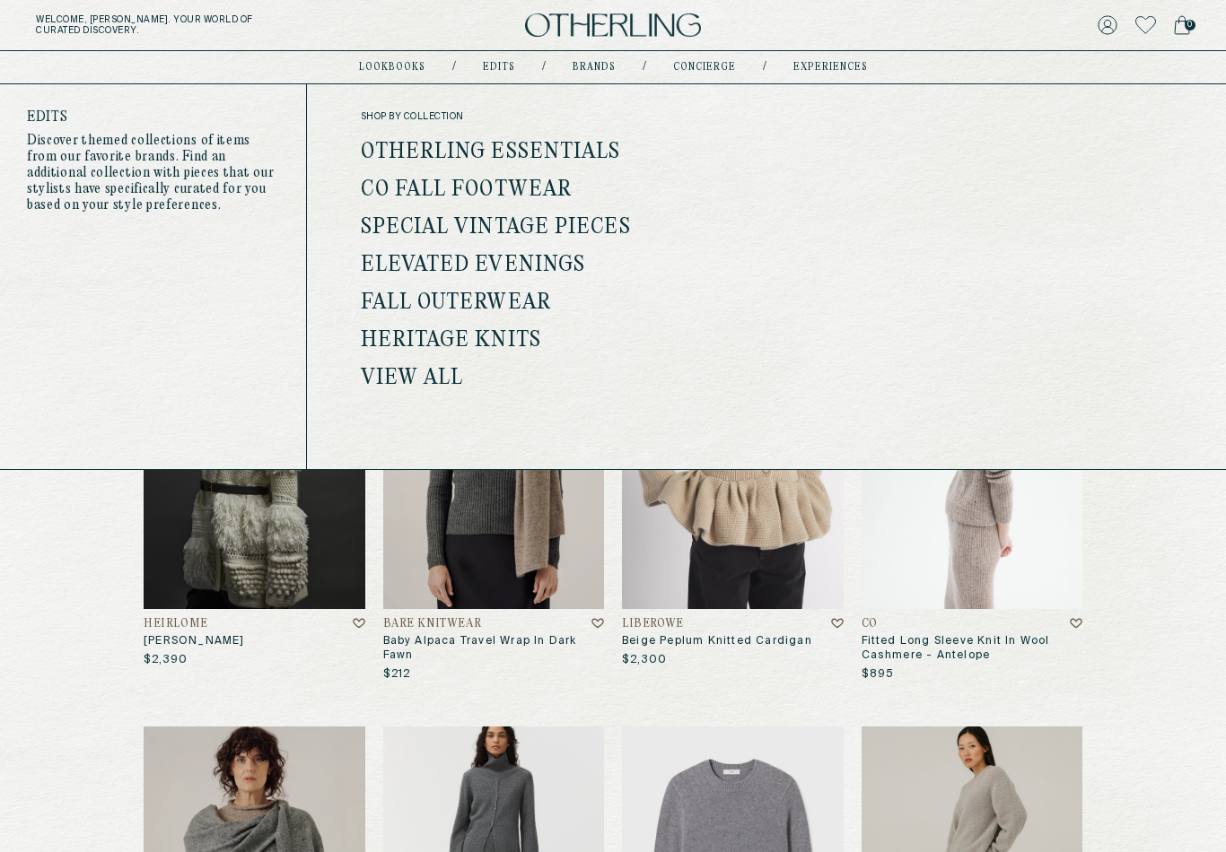
click at [507, 343] on link "Heritage Knits" at bounding box center [451, 340] width 180 height 23
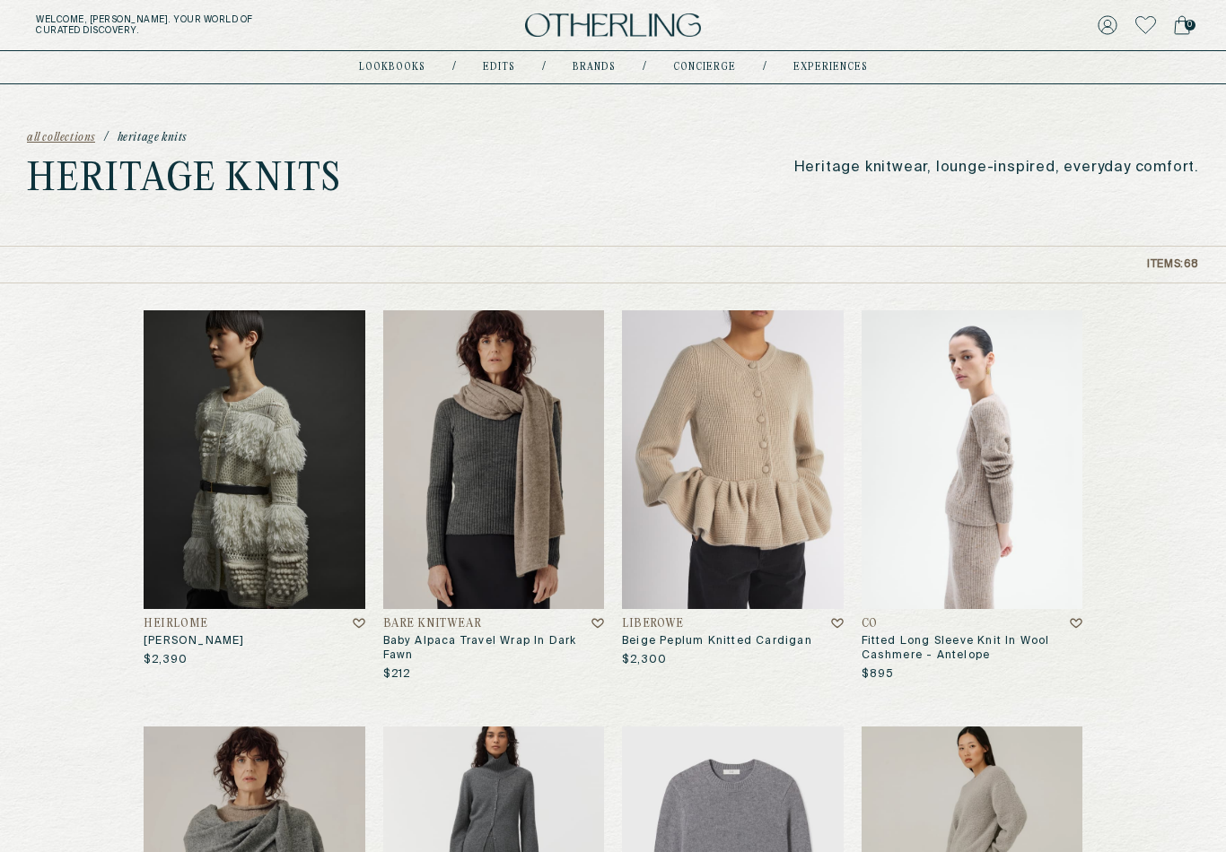
click at [309, 546] on img at bounding box center [255, 459] width 222 height 299
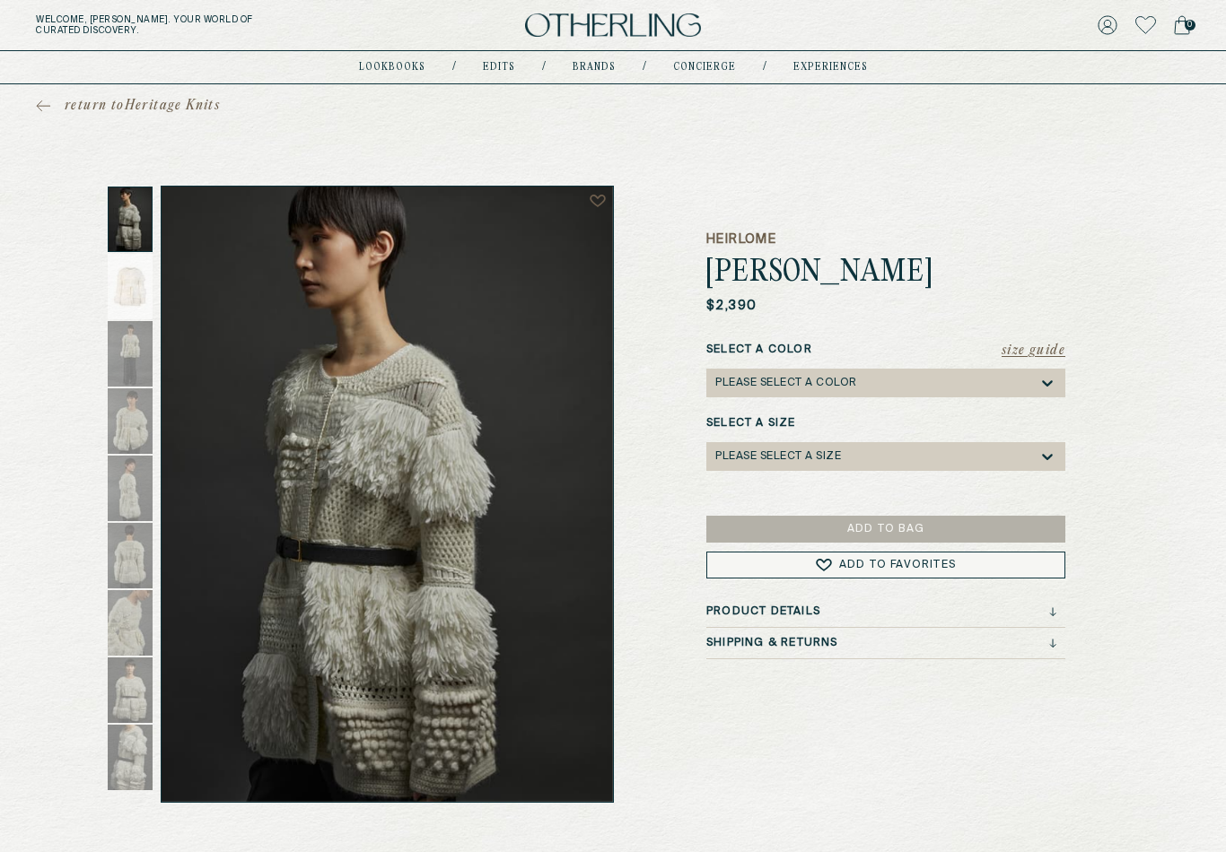
click at [59, 113] on link "return to Heritage Knits" at bounding box center [128, 106] width 184 height 18
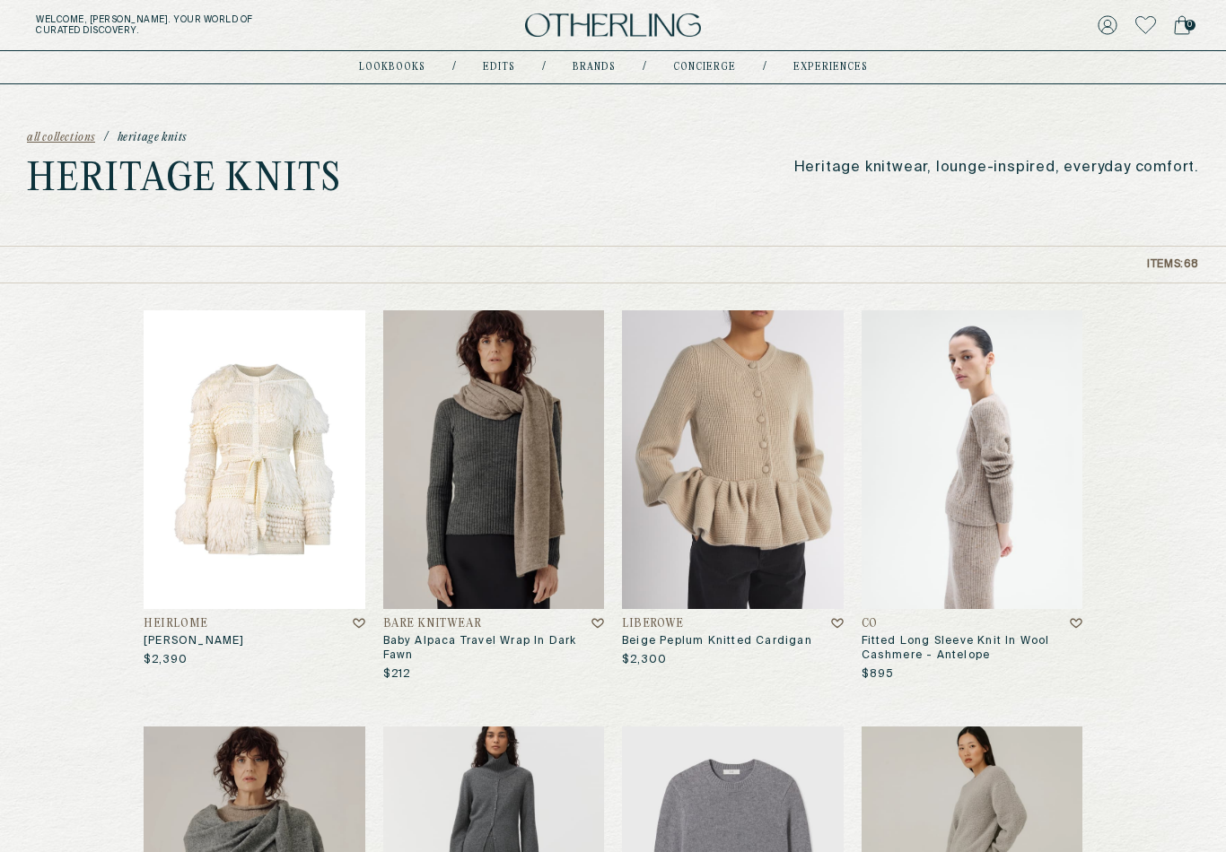
click at [275, 507] on img at bounding box center [255, 459] width 222 height 299
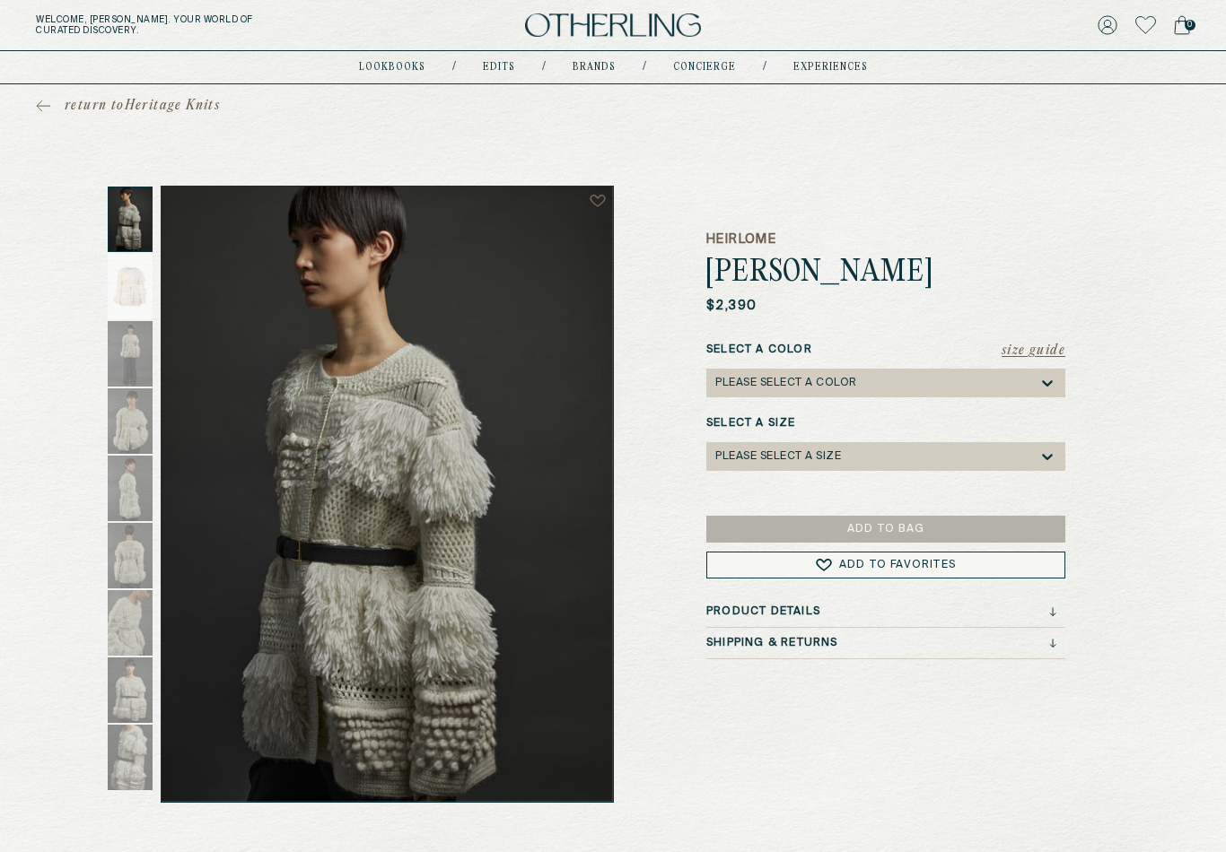
click at [48, 100] on icon at bounding box center [43, 106] width 14 height 13
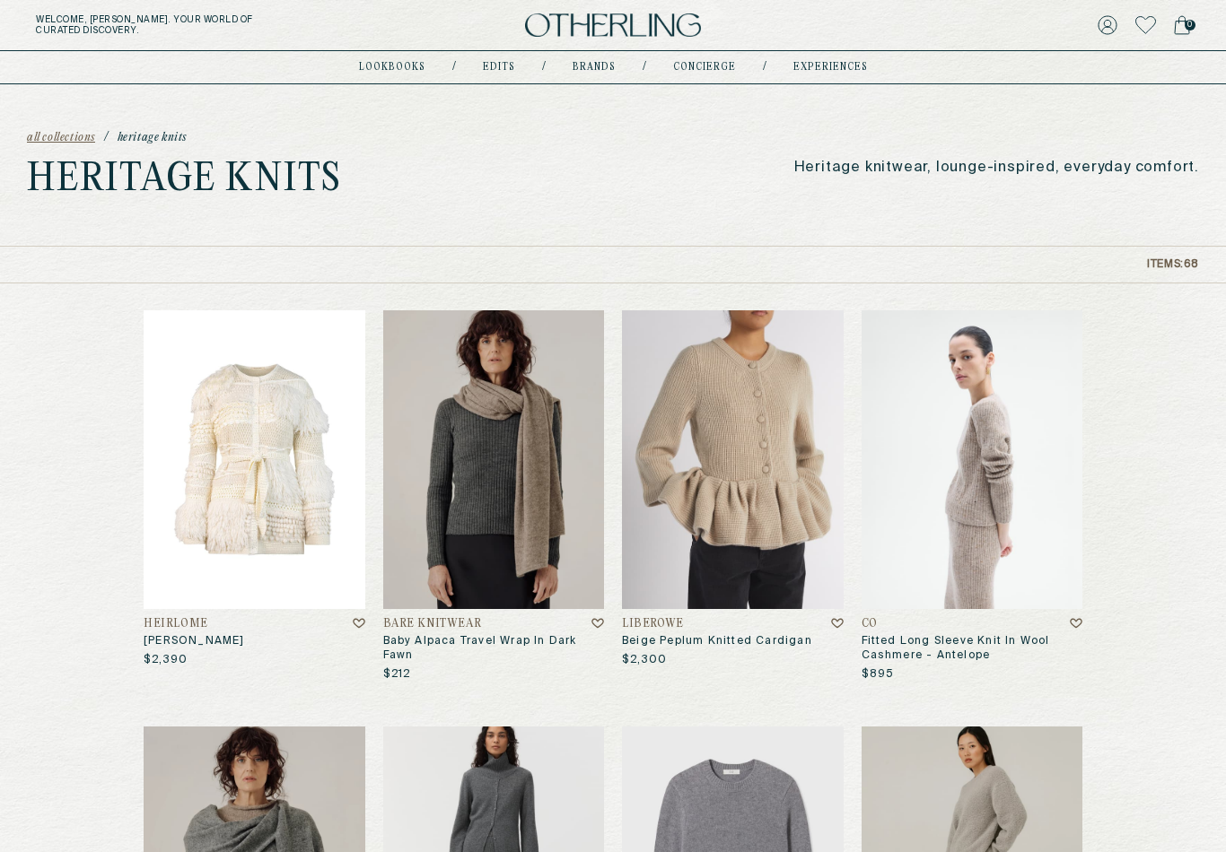
click at [265, 454] on img at bounding box center [255, 459] width 222 height 299
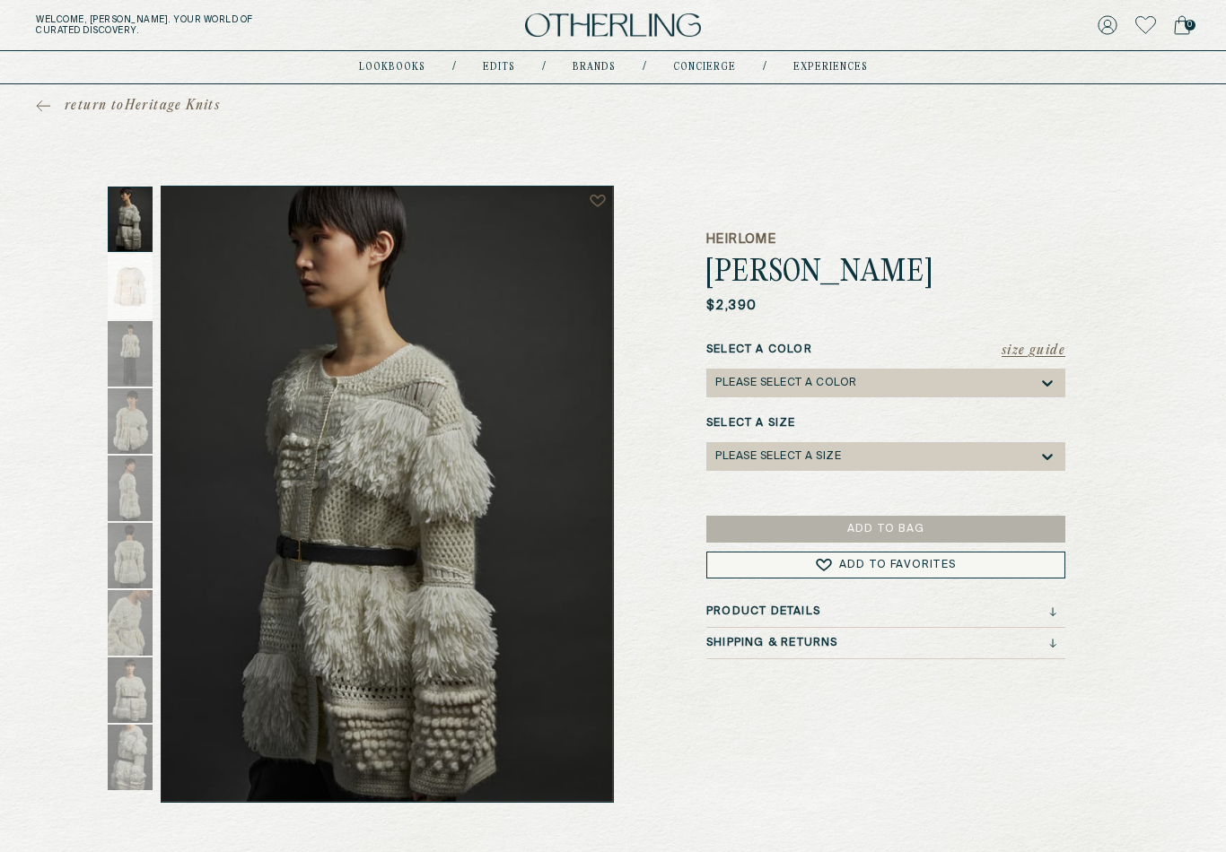
click at [145, 109] on span "return to Heritage Knits" at bounding box center [142, 106] width 155 height 18
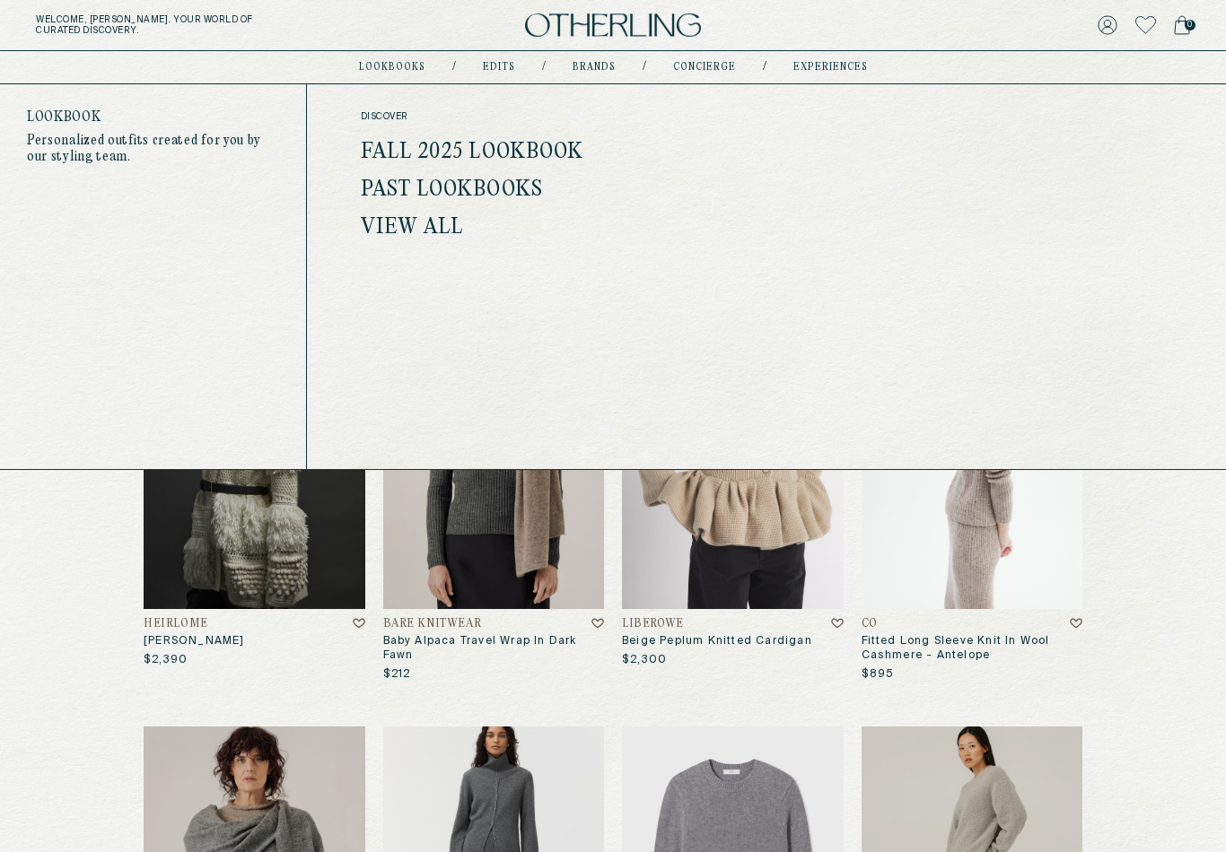
click at [398, 144] on link "Fall 2025 Lookbook" at bounding box center [472, 152] width 223 height 23
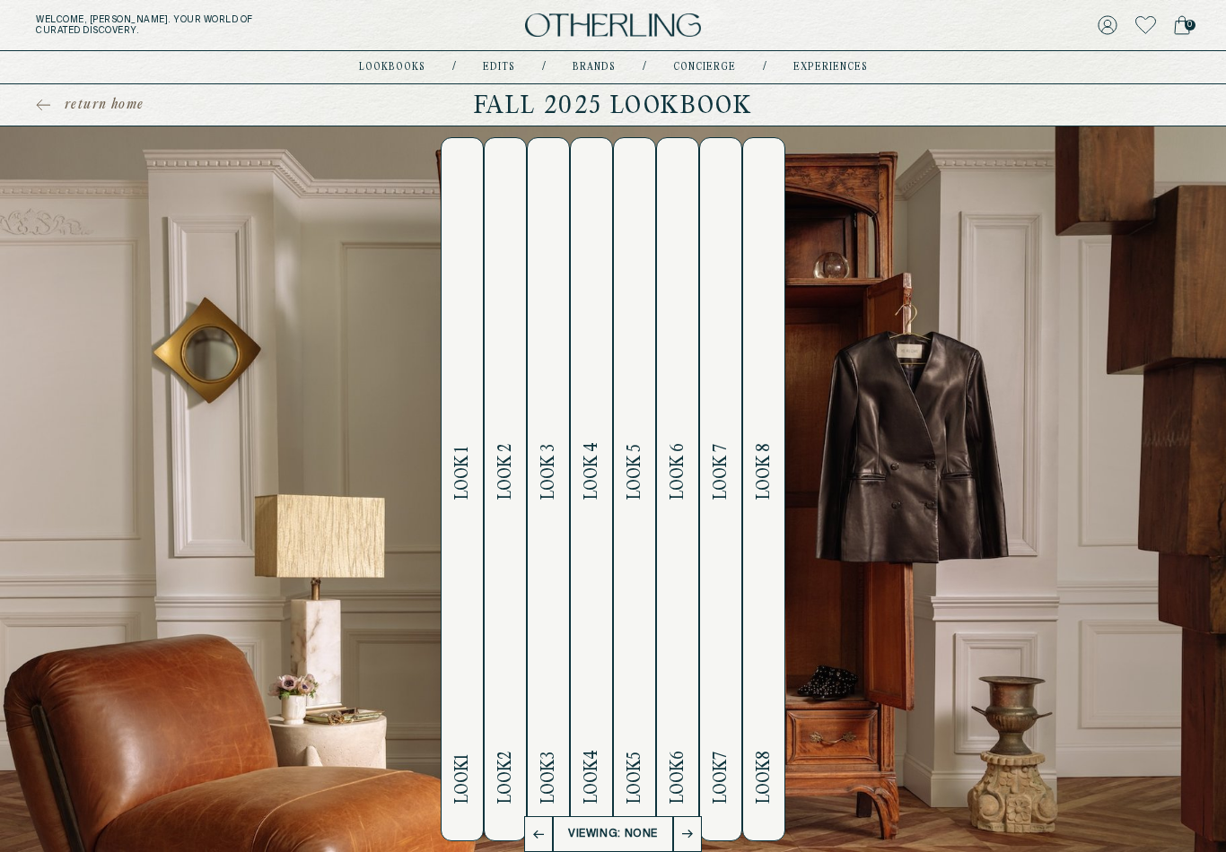
click at [456, 551] on h2 "Look 1 Look 1" at bounding box center [462, 489] width 21 height 703
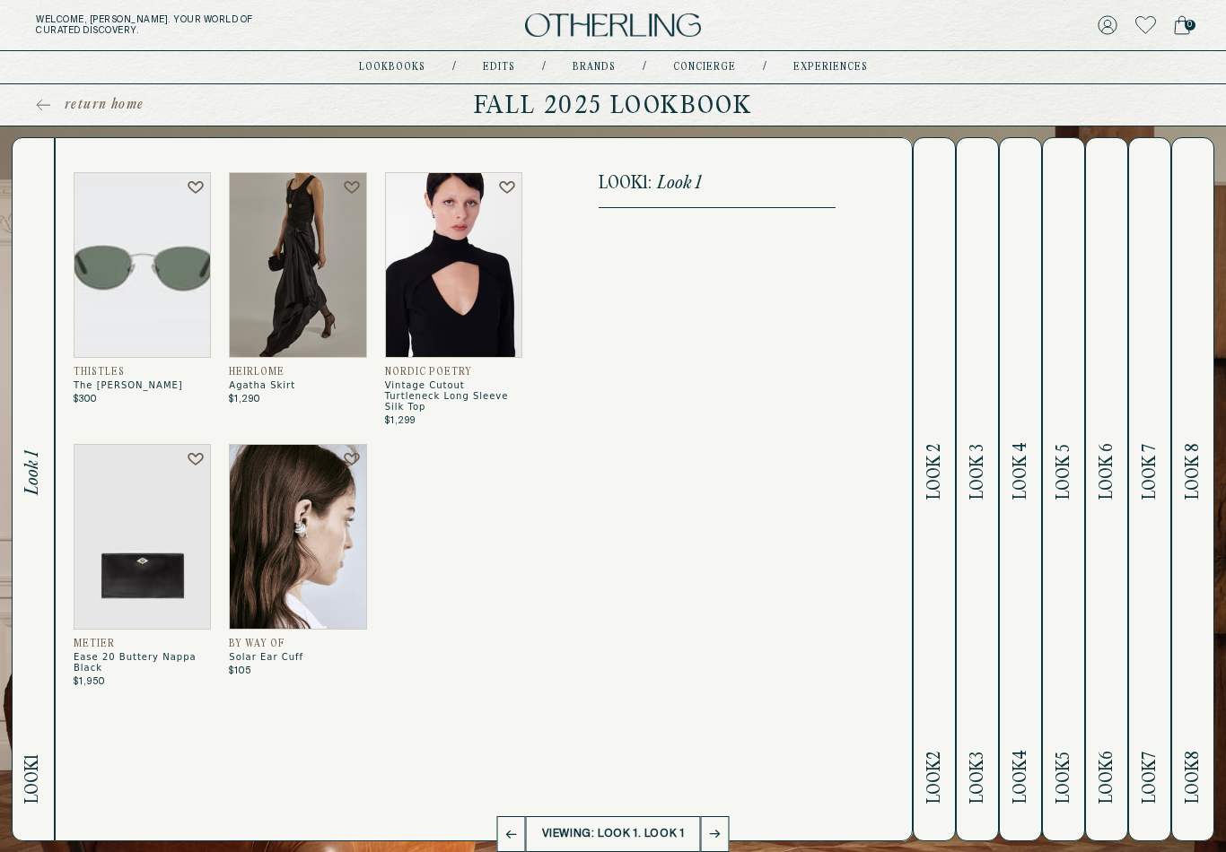
click at [140, 328] on img at bounding box center [142, 265] width 137 height 186
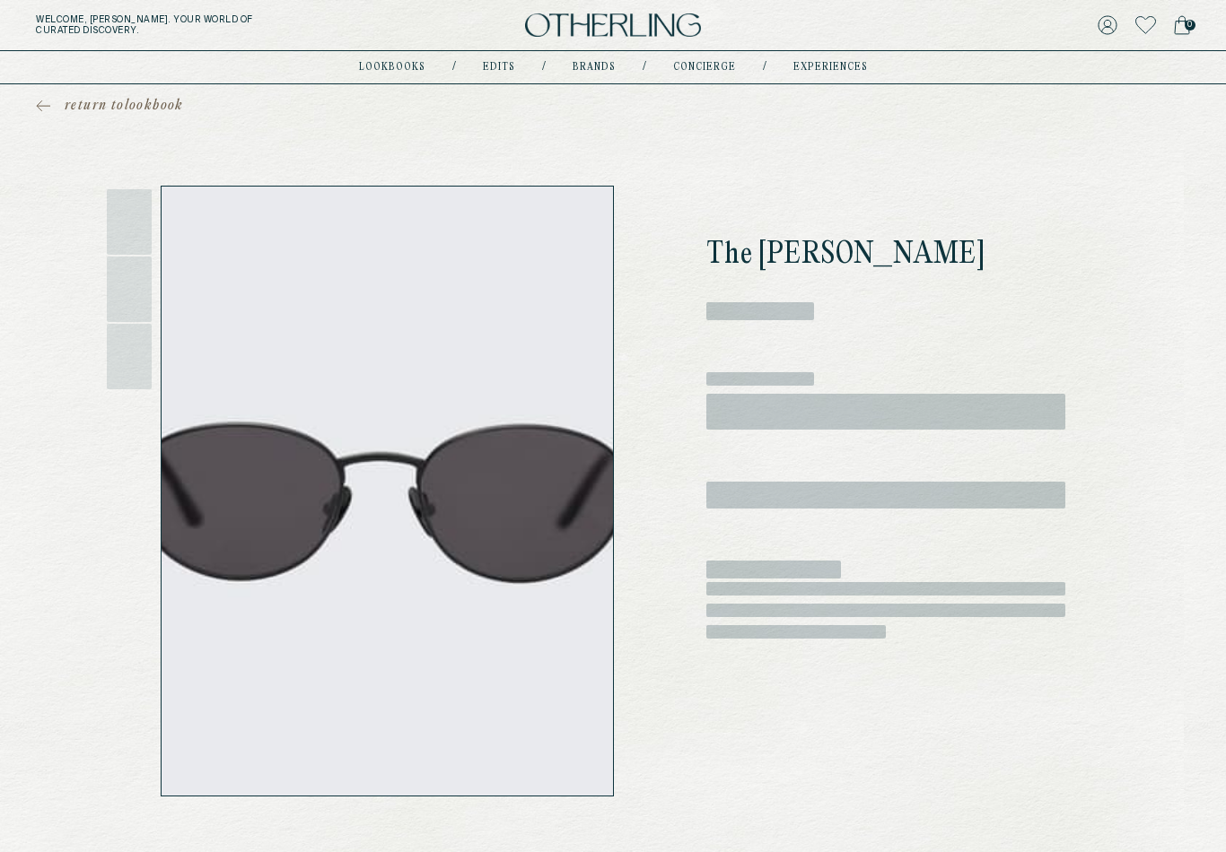
click at [50, 109] on link "return to lookbook" at bounding box center [110, 106] width 148 height 18
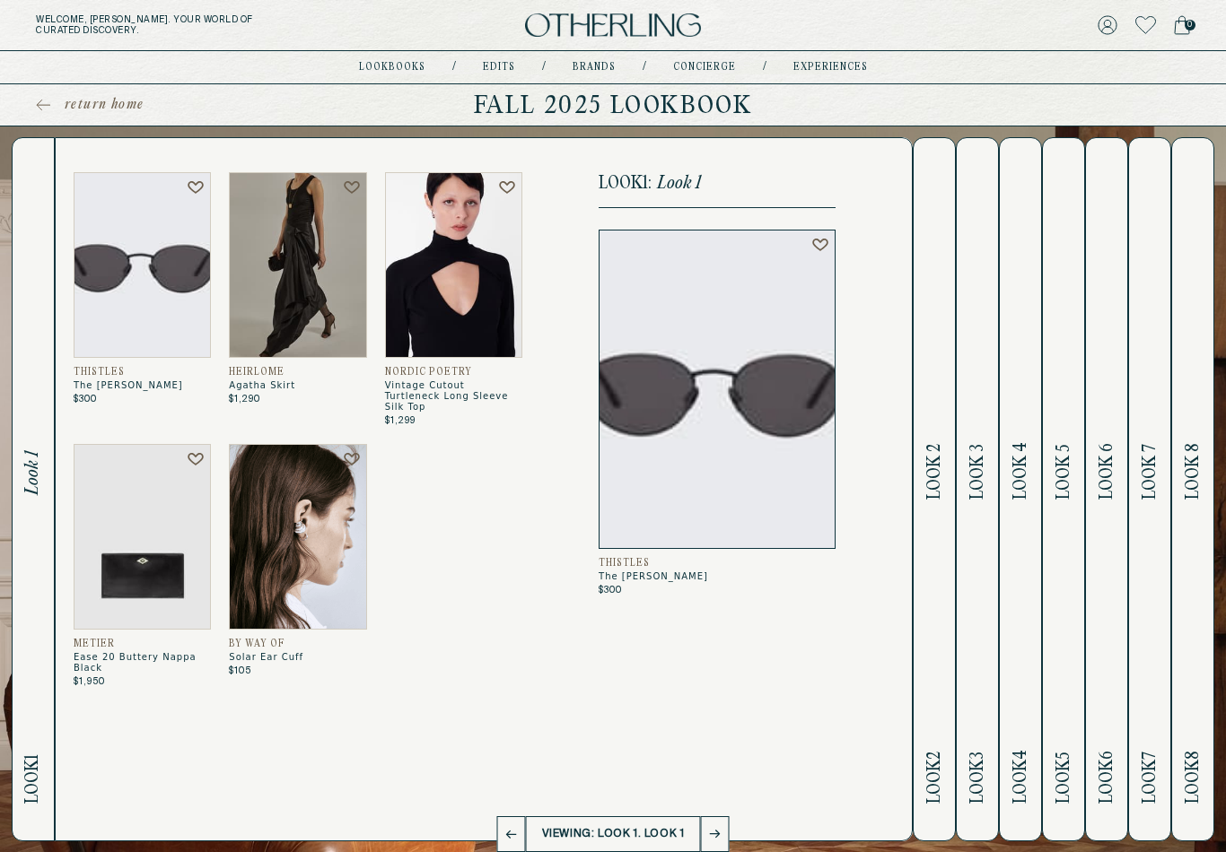
click at [933, 450] on h2 "Look 2 Look 2" at bounding box center [934, 489] width 21 height 703
